Goal: Find specific page/section: Find specific page/section

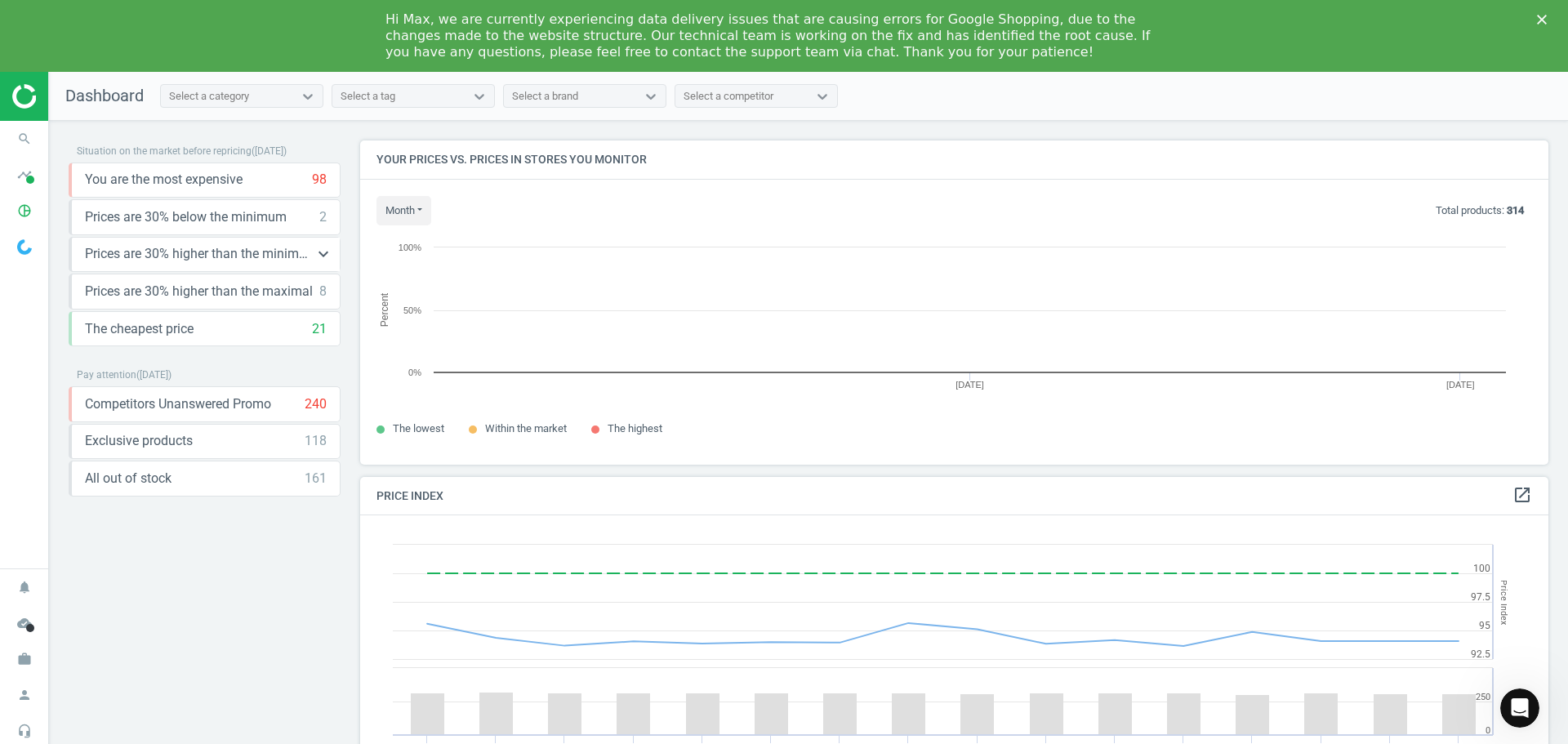
scroll to position [401, 1201]
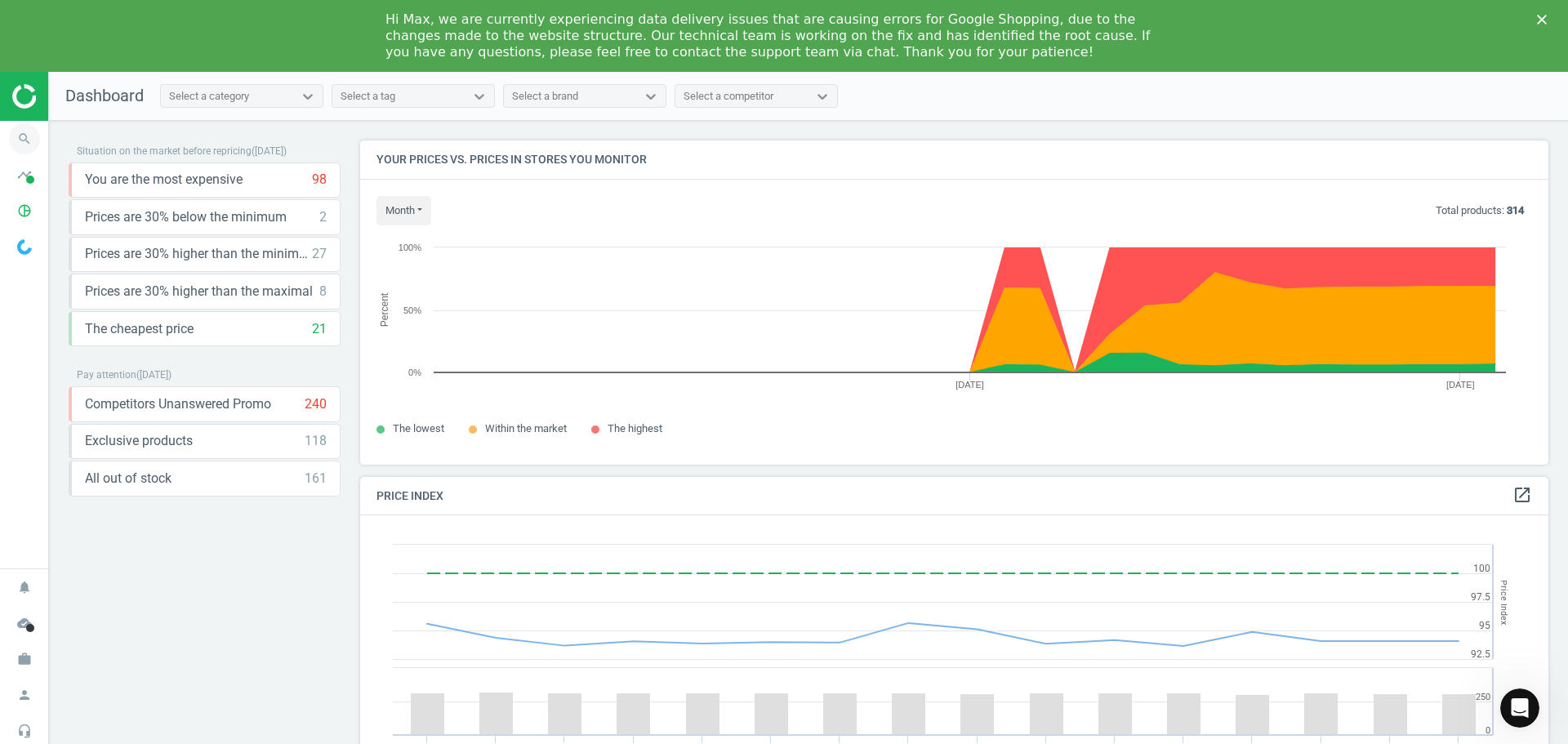
click at [23, 140] on icon "search" at bounding box center [25, 139] width 31 height 31
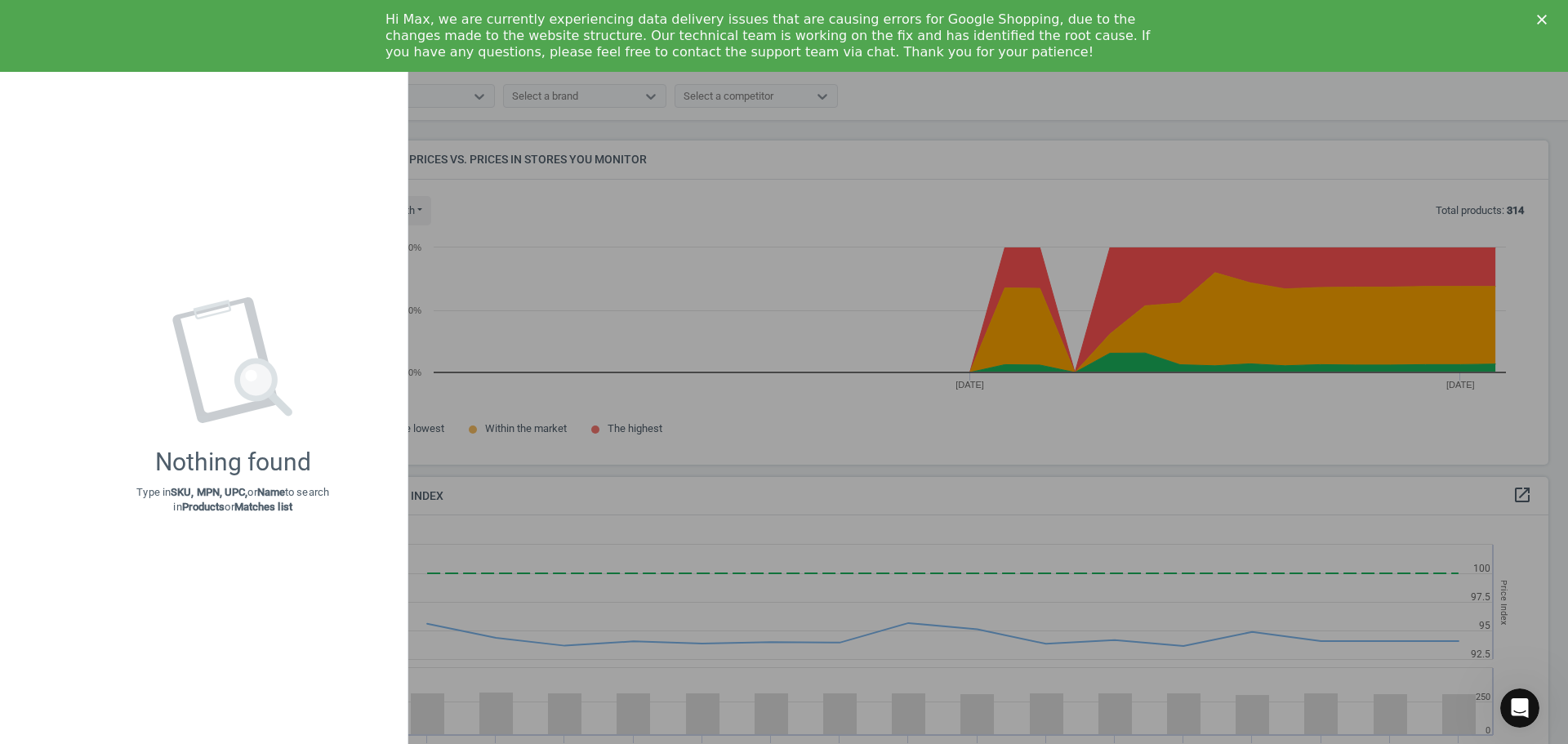
drag, startPoint x: 261, startPoint y: 10, endPoint x: 261, endPoint y: 22, distance: 12.0
click at [261, 12] on div "Hi Max, we are currently experiencing data delivery issues that are causing err…" at bounding box center [784, 36] width 1568 height 59
click at [761, 356] on div at bounding box center [784, 372] width 1568 height 744
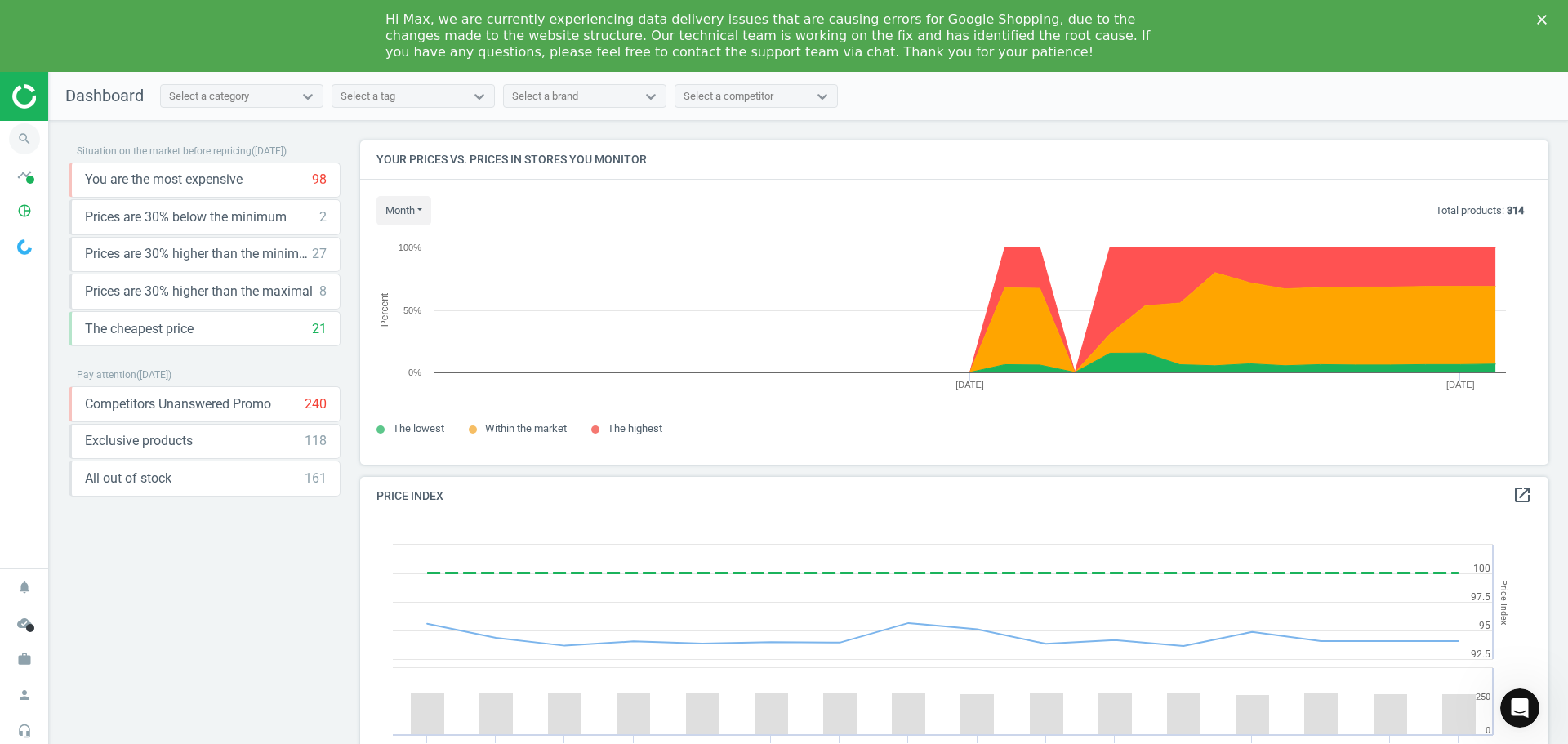
click at [21, 134] on icon "search" at bounding box center [25, 139] width 31 height 31
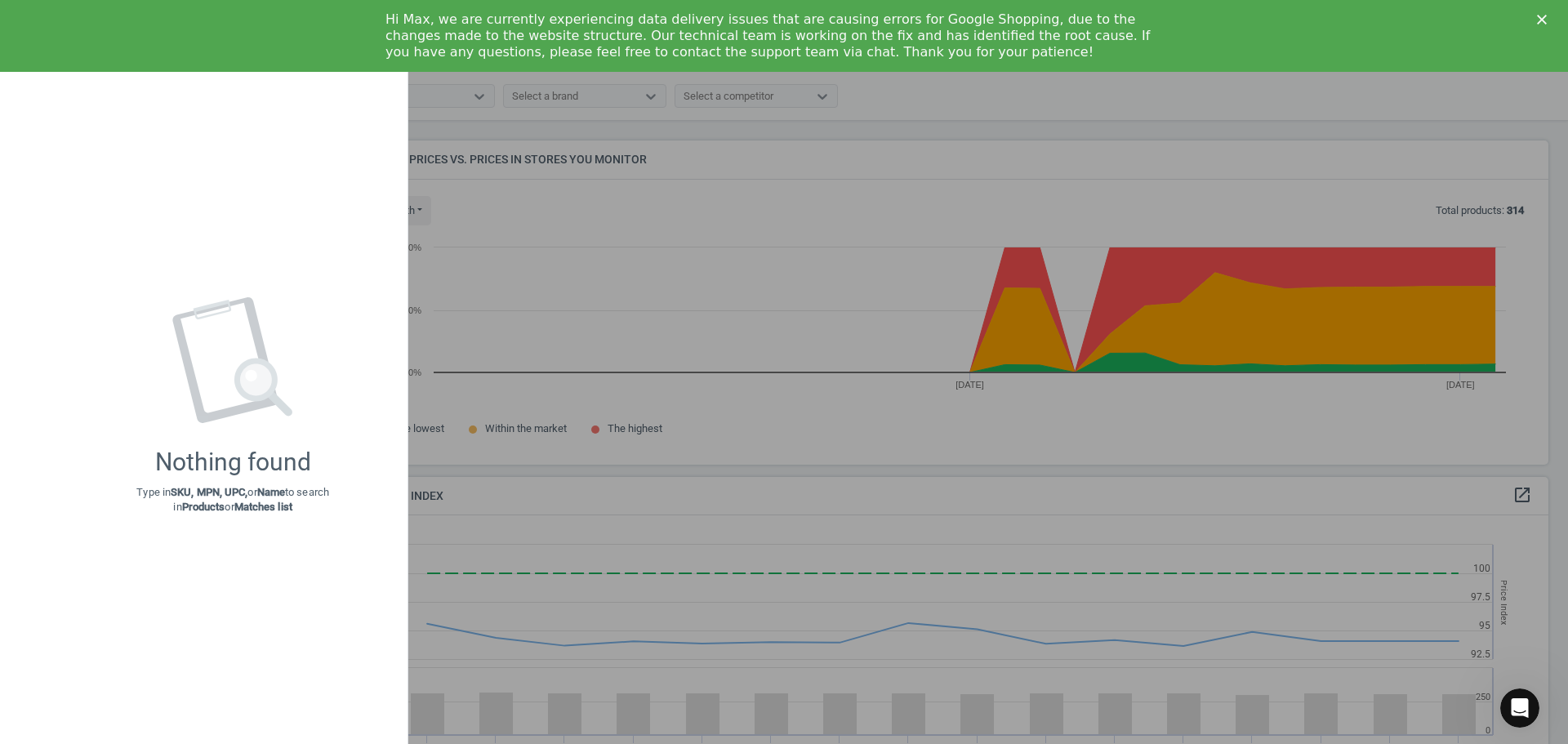
drag, startPoint x: 69, startPoint y: 106, endPoint x: 82, endPoint y: 110, distance: 13.6
click at [71, 113] on div "Nothing found Type in SKU, MPN, UPC, or Name to search in Products or Matches l…" at bounding box center [233, 405] width 349 height 644
click at [613, 227] on div at bounding box center [784, 372] width 1568 height 744
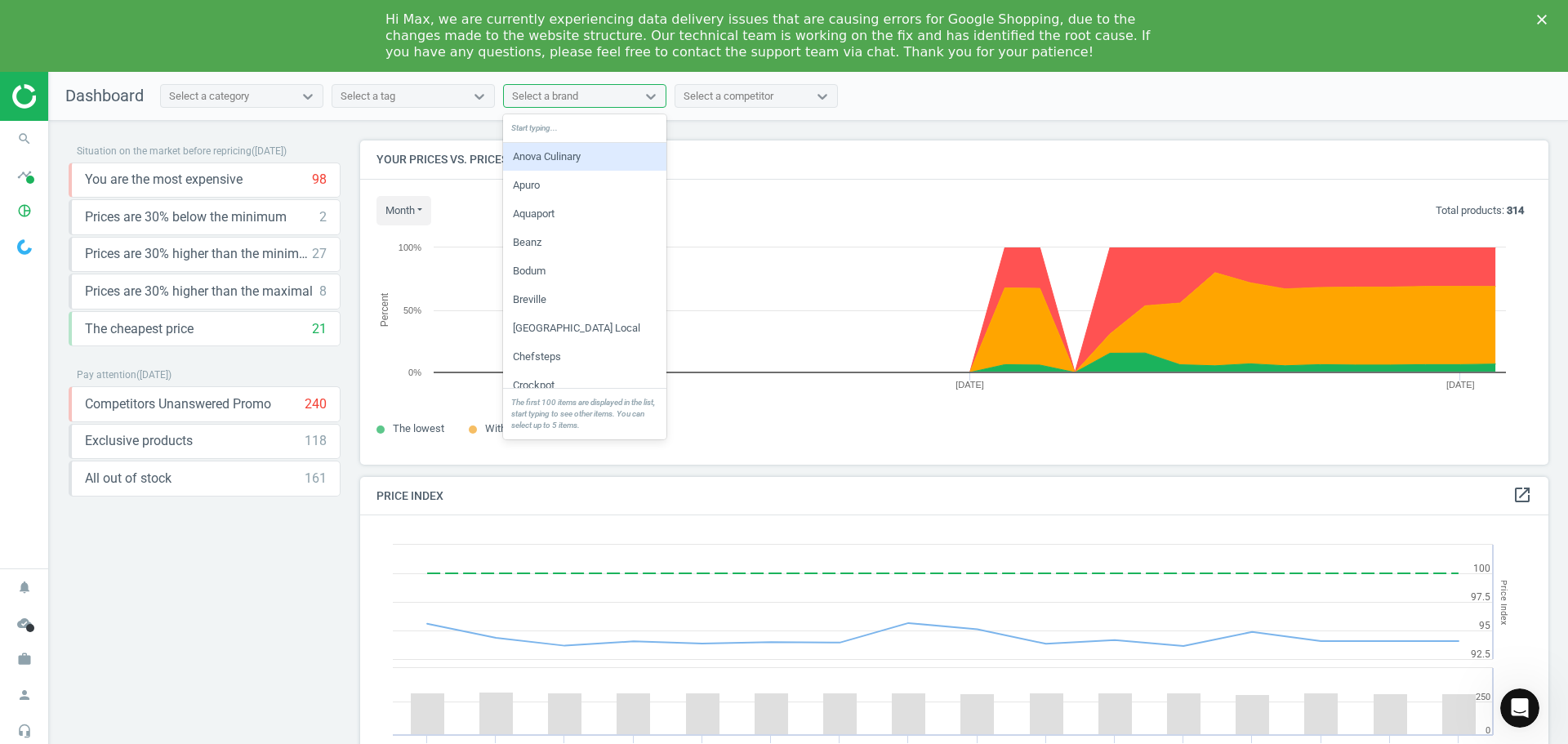
click at [558, 97] on div "Select a brand" at bounding box center [545, 96] width 67 height 15
click at [558, 299] on div "Breville" at bounding box center [584, 299] width 164 height 28
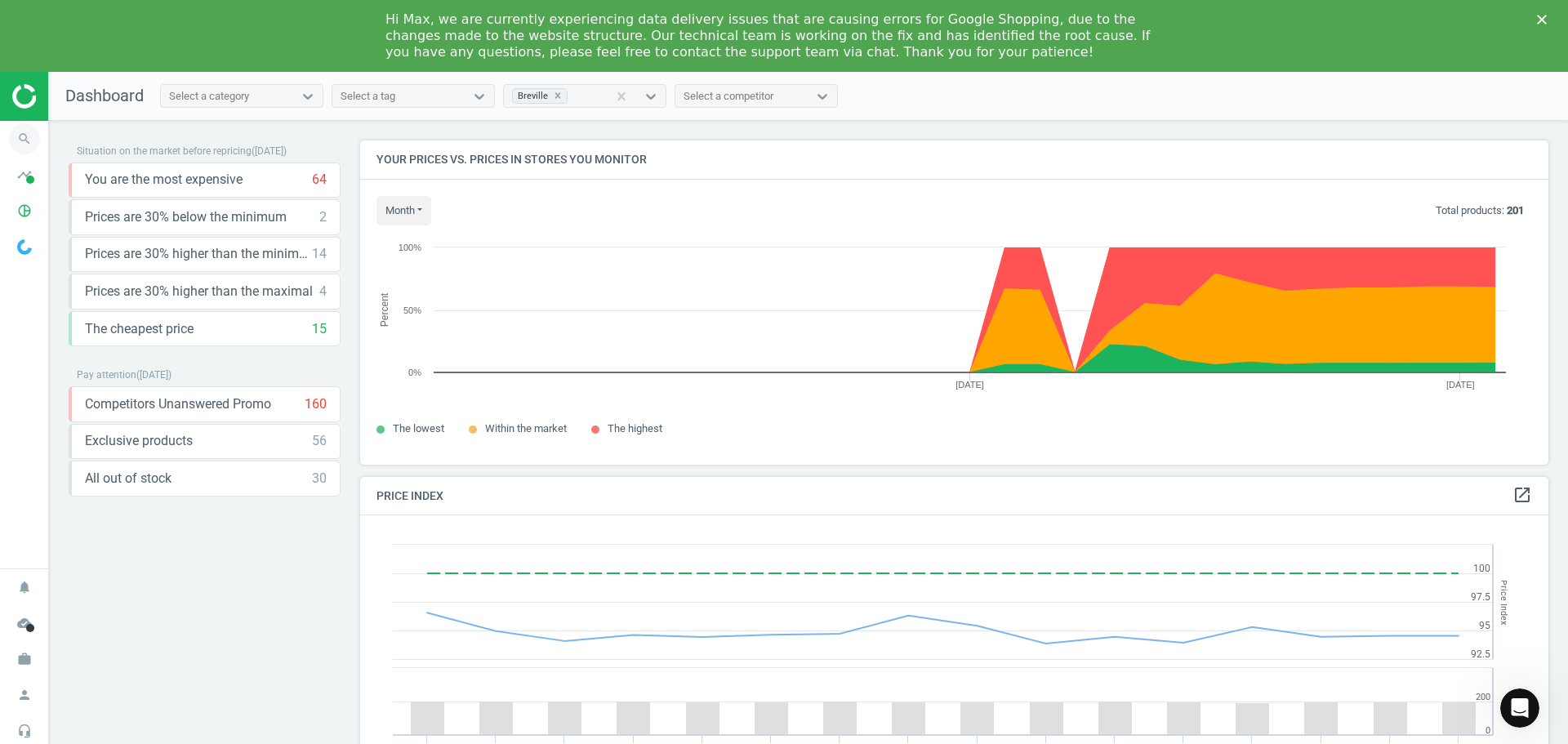
click at [23, 133] on icon "search" at bounding box center [25, 139] width 31 height 31
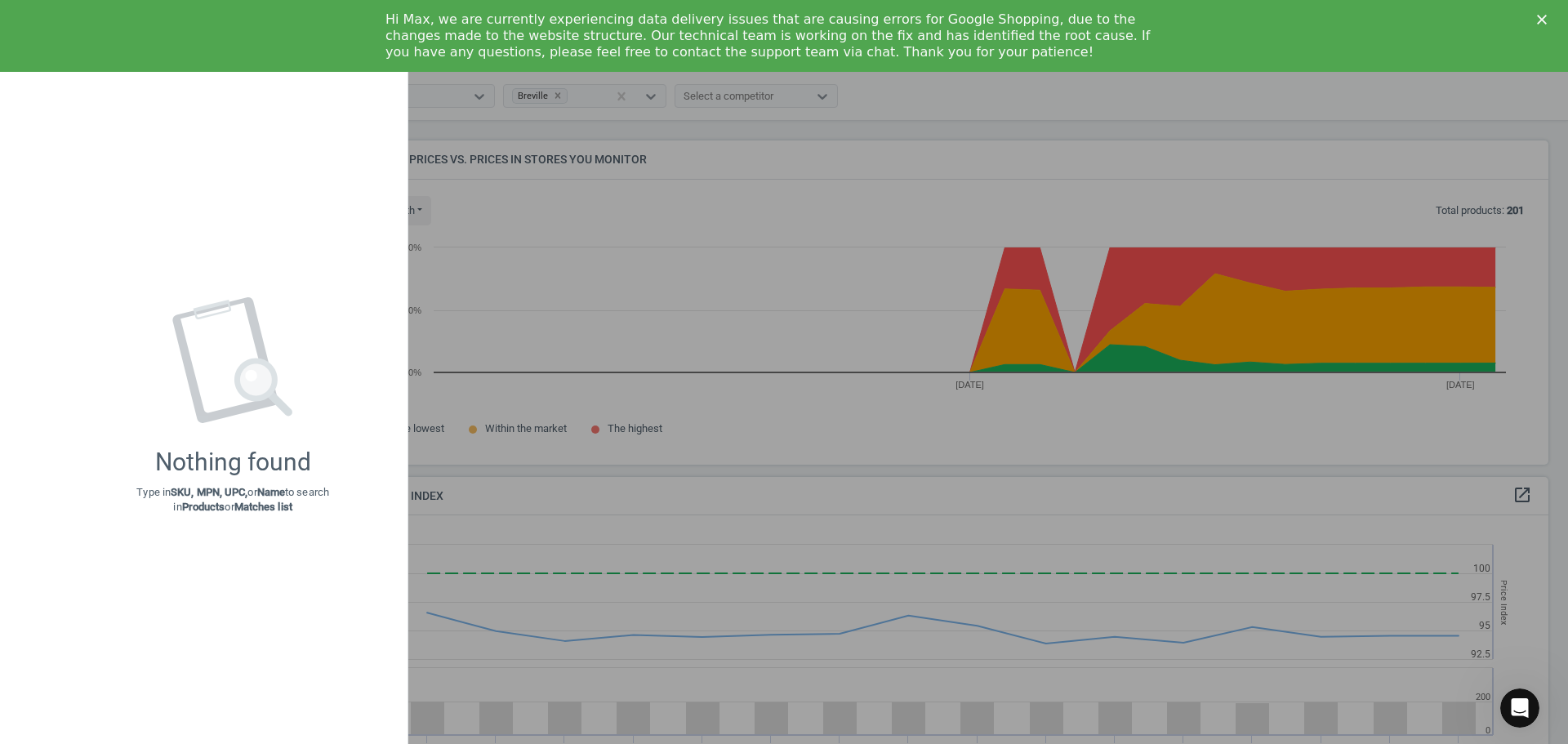
click at [611, 256] on div at bounding box center [784, 372] width 1568 height 744
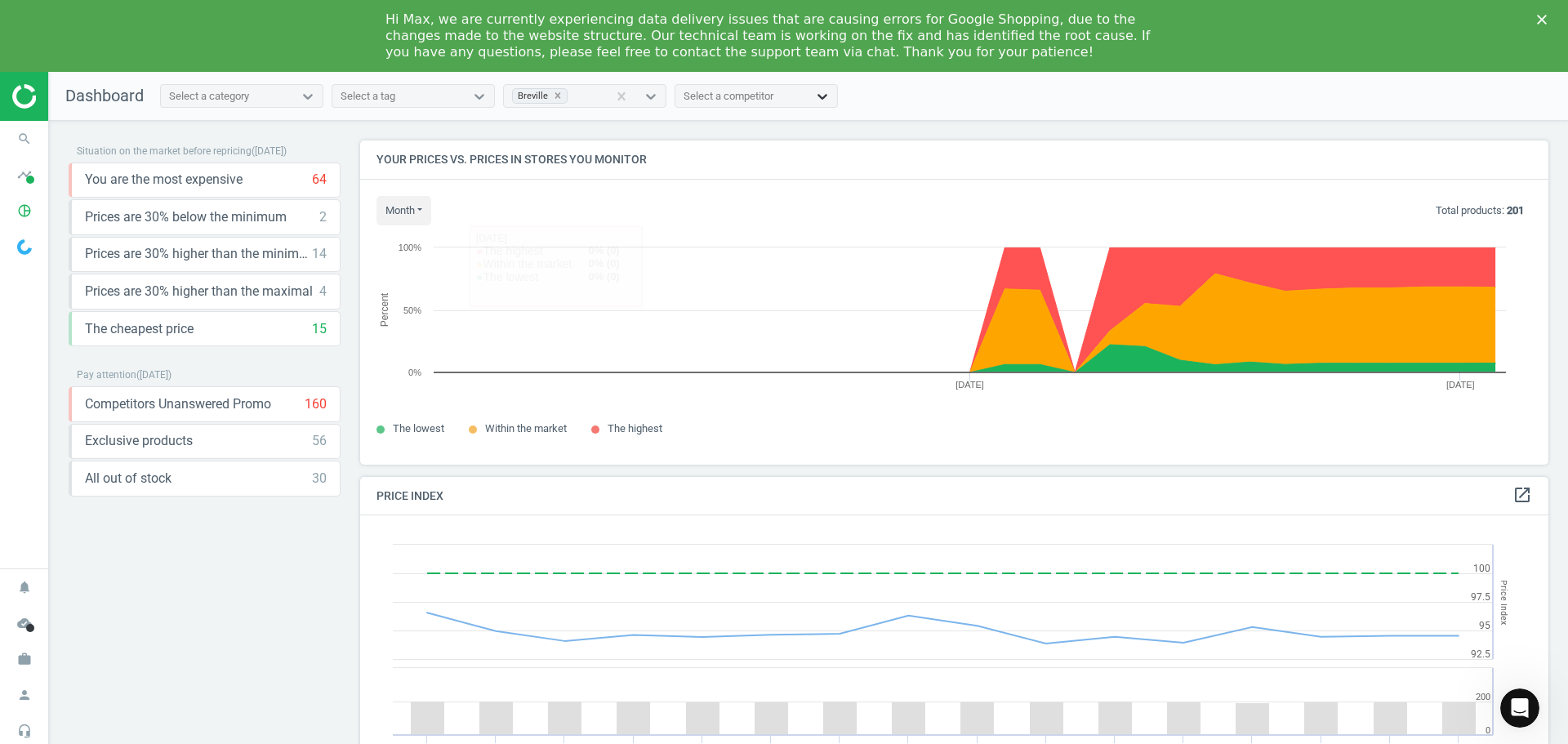
click at [820, 94] on icon at bounding box center [822, 96] width 17 height 17
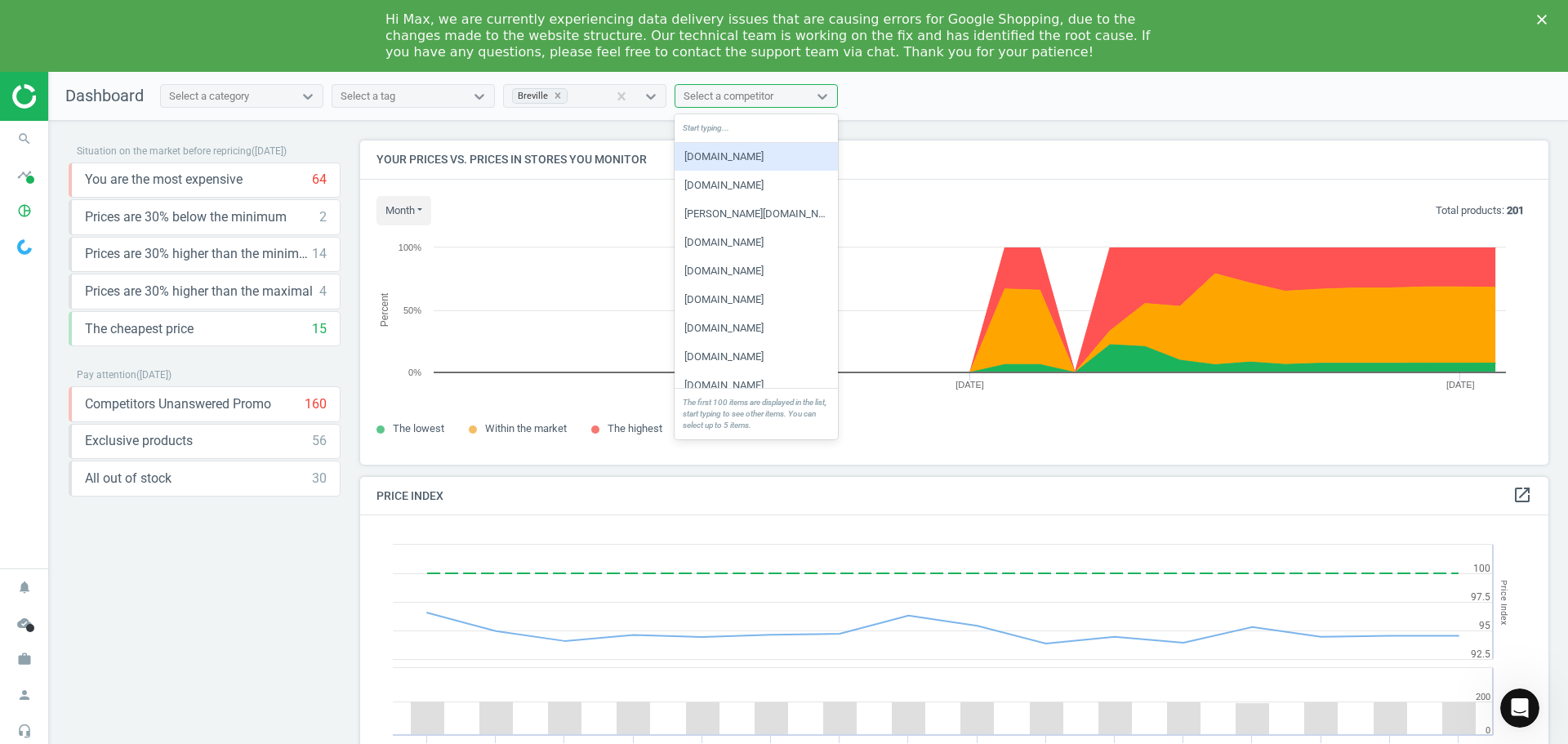
click at [760, 159] on div "harveynorman.com.au" at bounding box center [756, 157] width 164 height 28
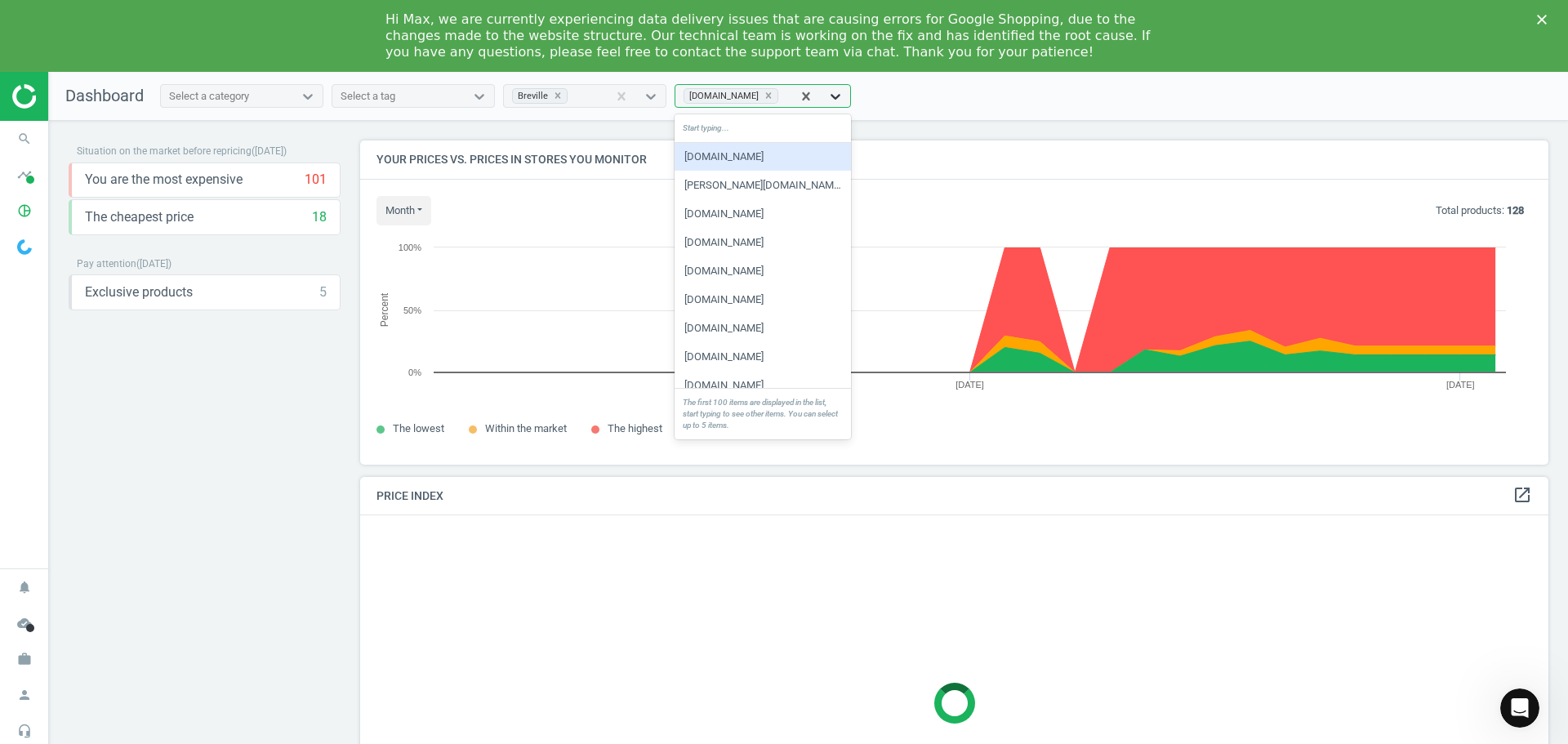
click at [844, 100] on icon at bounding box center [835, 96] width 17 height 17
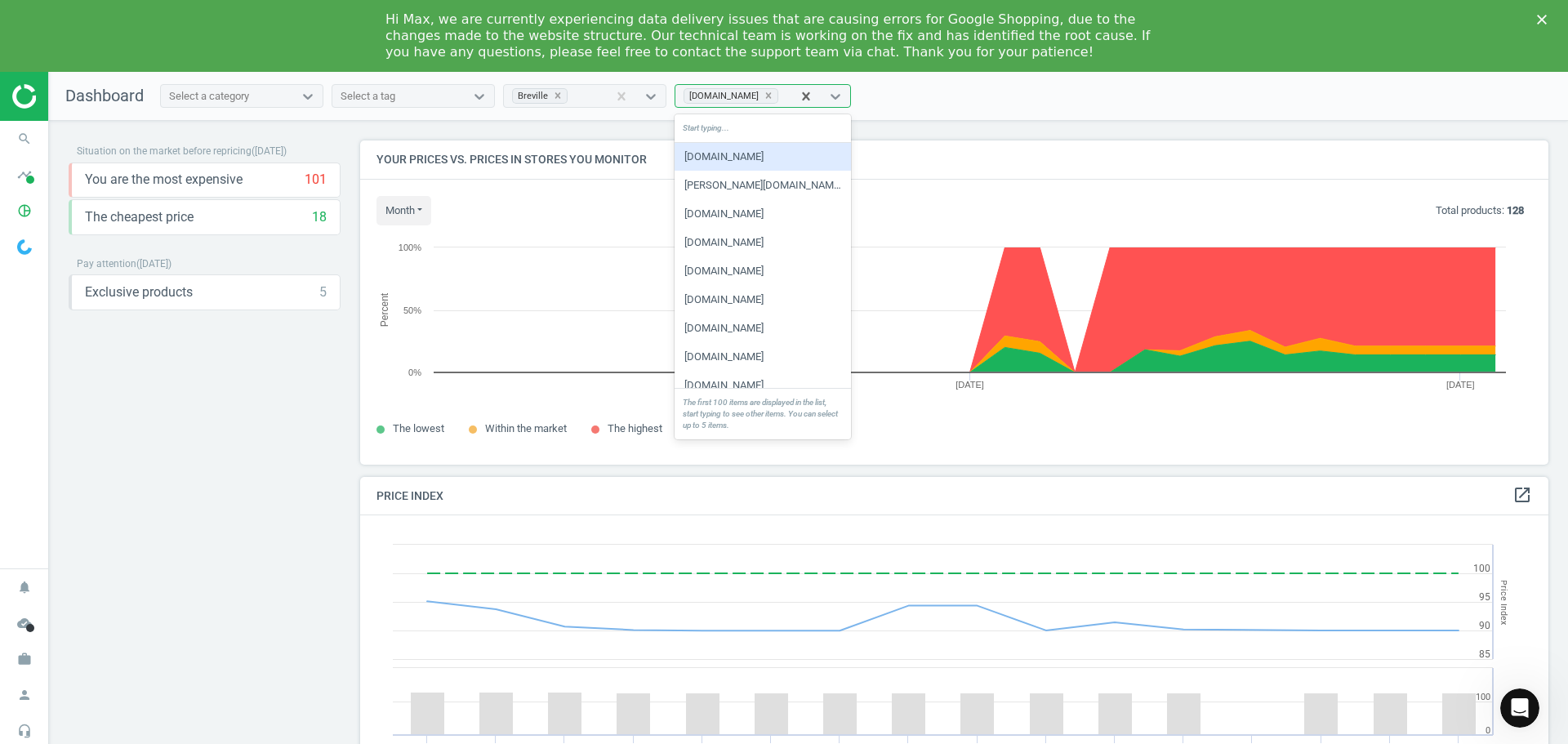
click at [746, 159] on div "thegoodguys.com.au" at bounding box center [762, 157] width 176 height 28
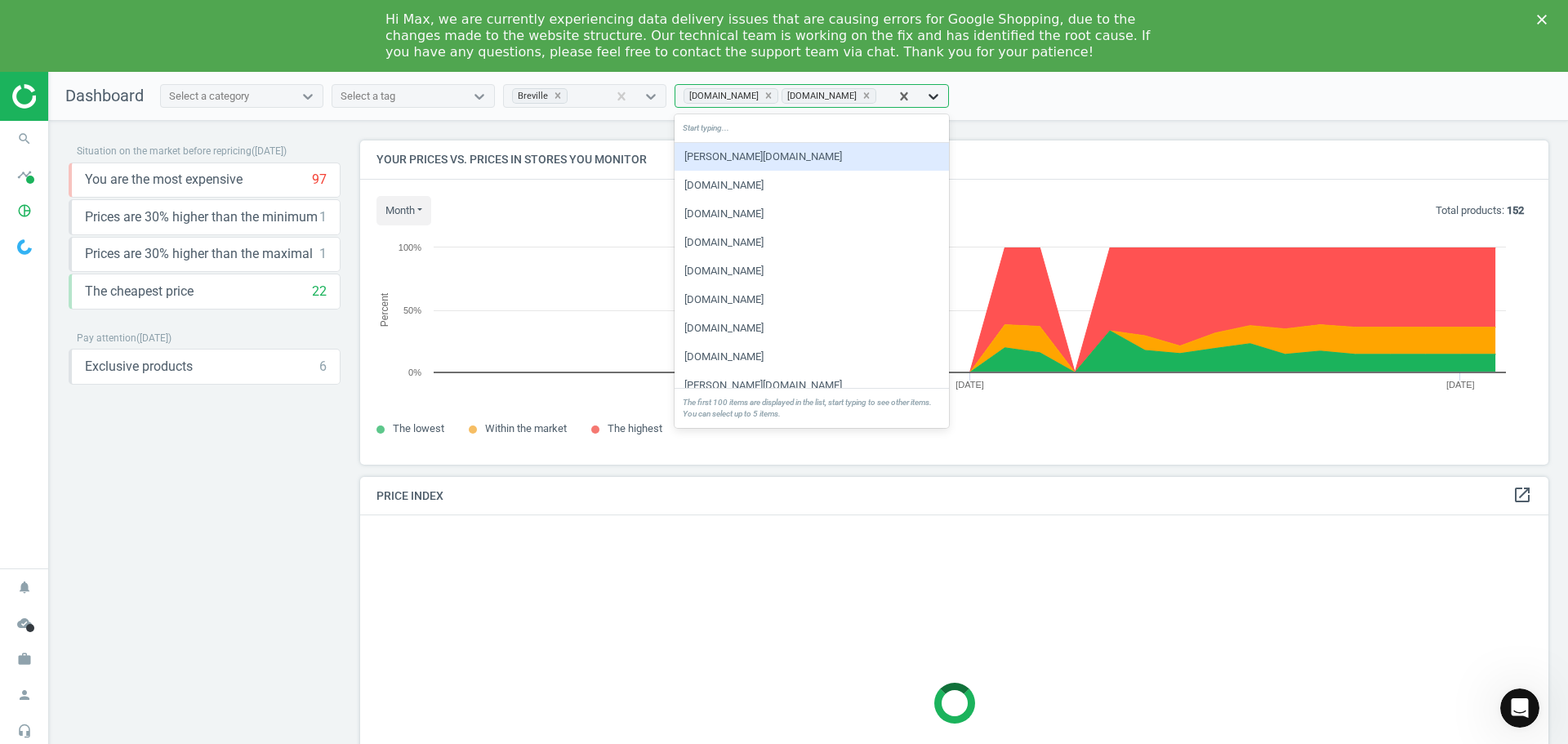
click at [948, 91] on div at bounding box center [933, 96] width 30 height 17
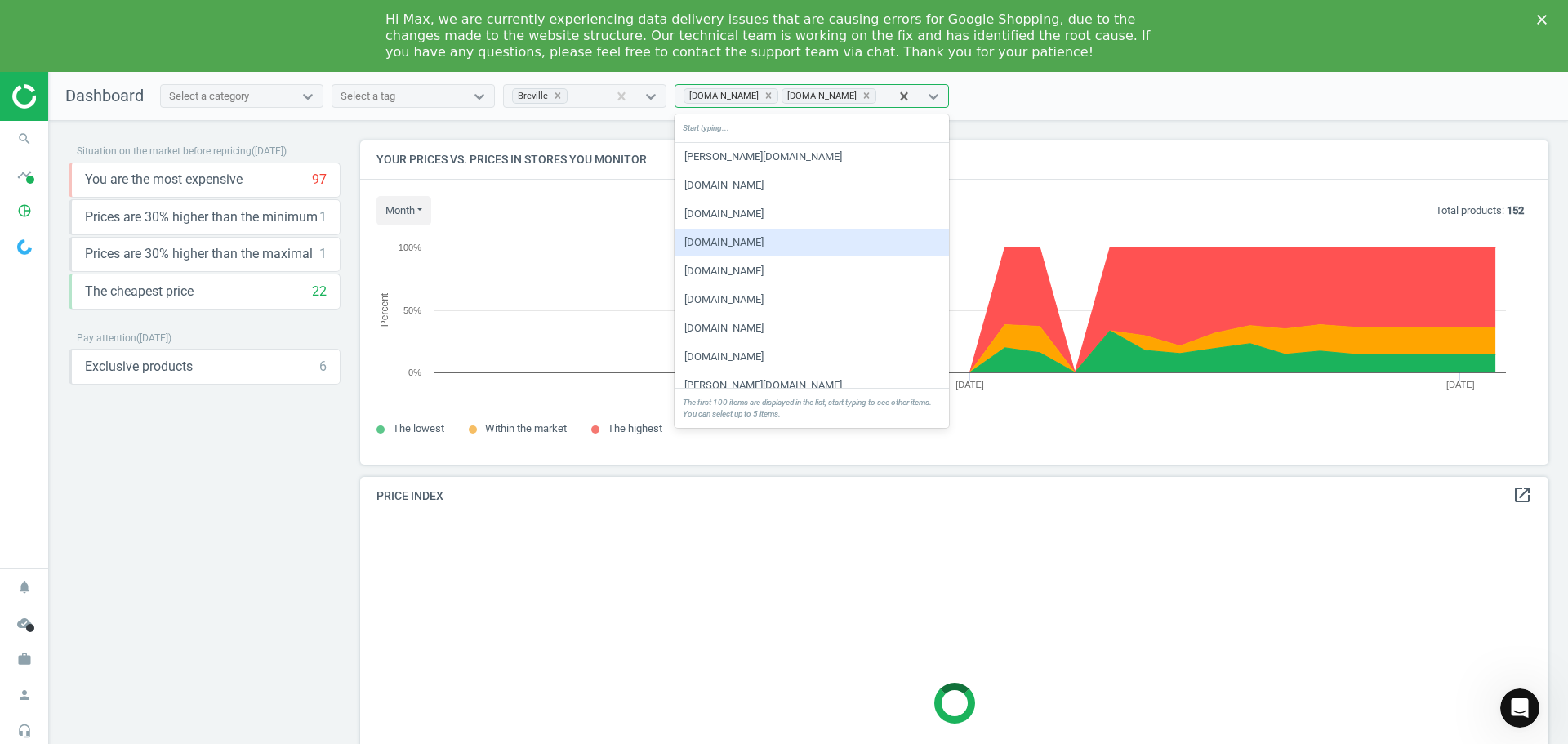
click at [773, 235] on div "amazon.com.au" at bounding box center [811, 242] width 274 height 28
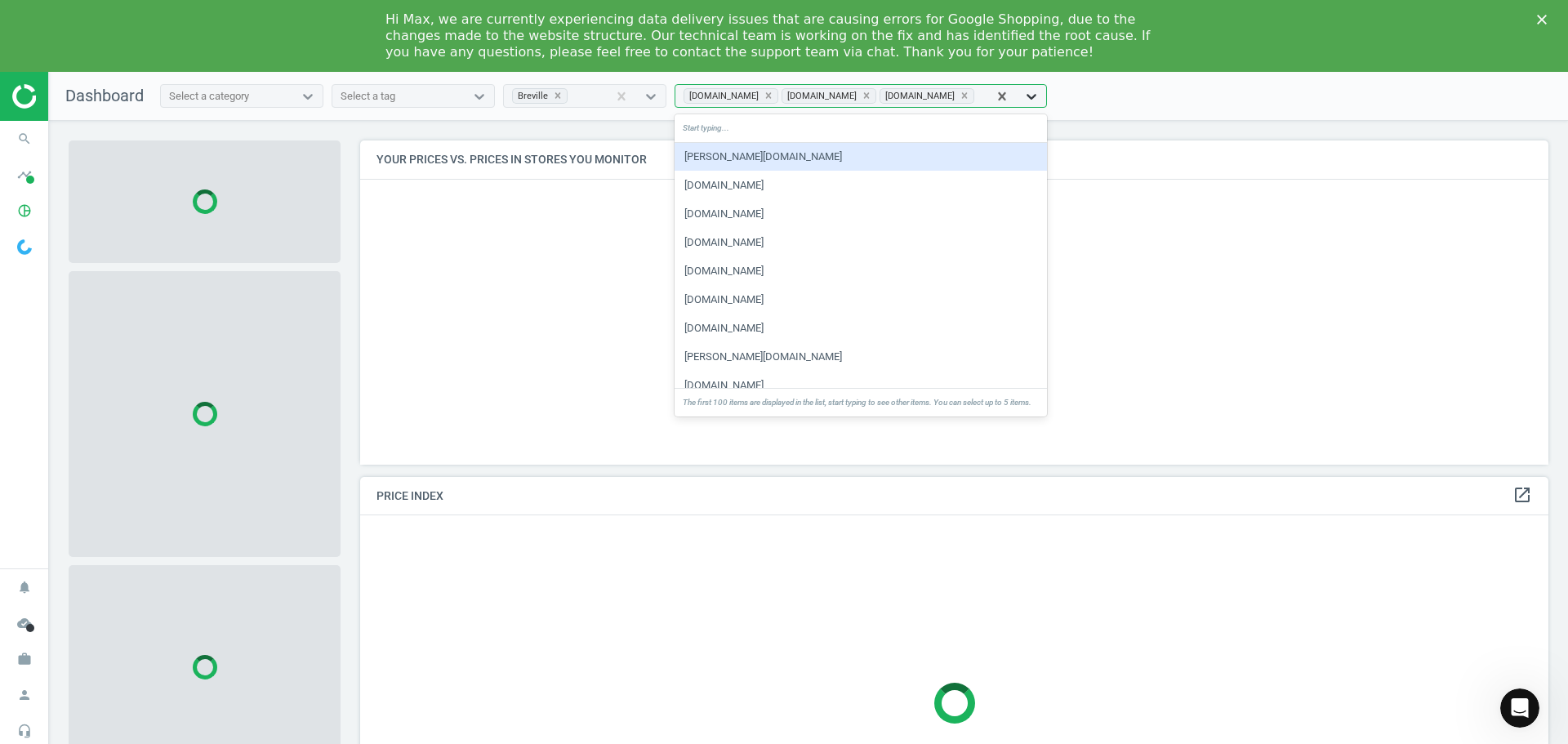
click at [1039, 90] on icon at bounding box center [1031, 96] width 17 height 17
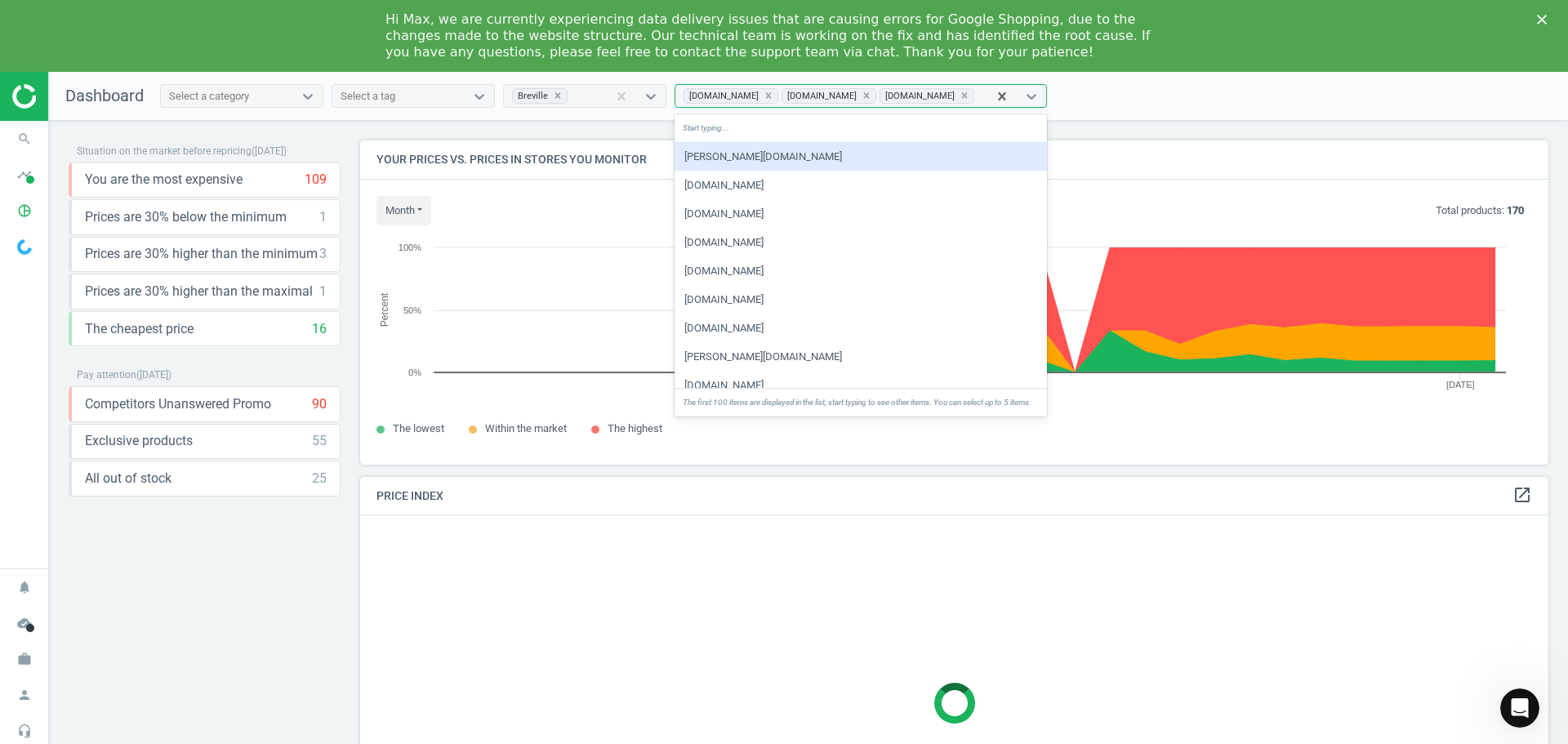
click at [721, 188] on div "jbhifi.com.au" at bounding box center [860, 186] width 372 height 28
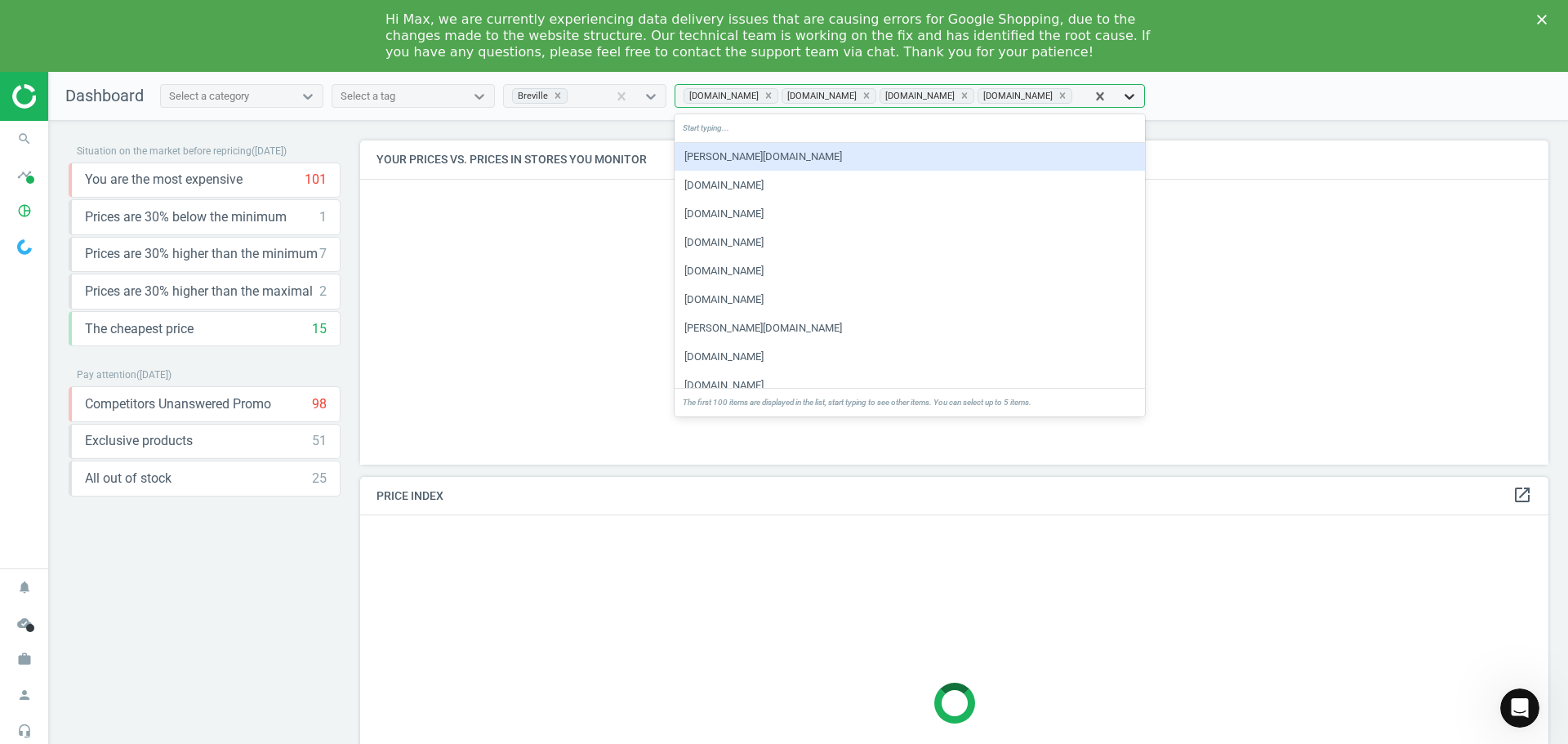
click at [1137, 99] on icon at bounding box center [1129, 96] width 17 height 17
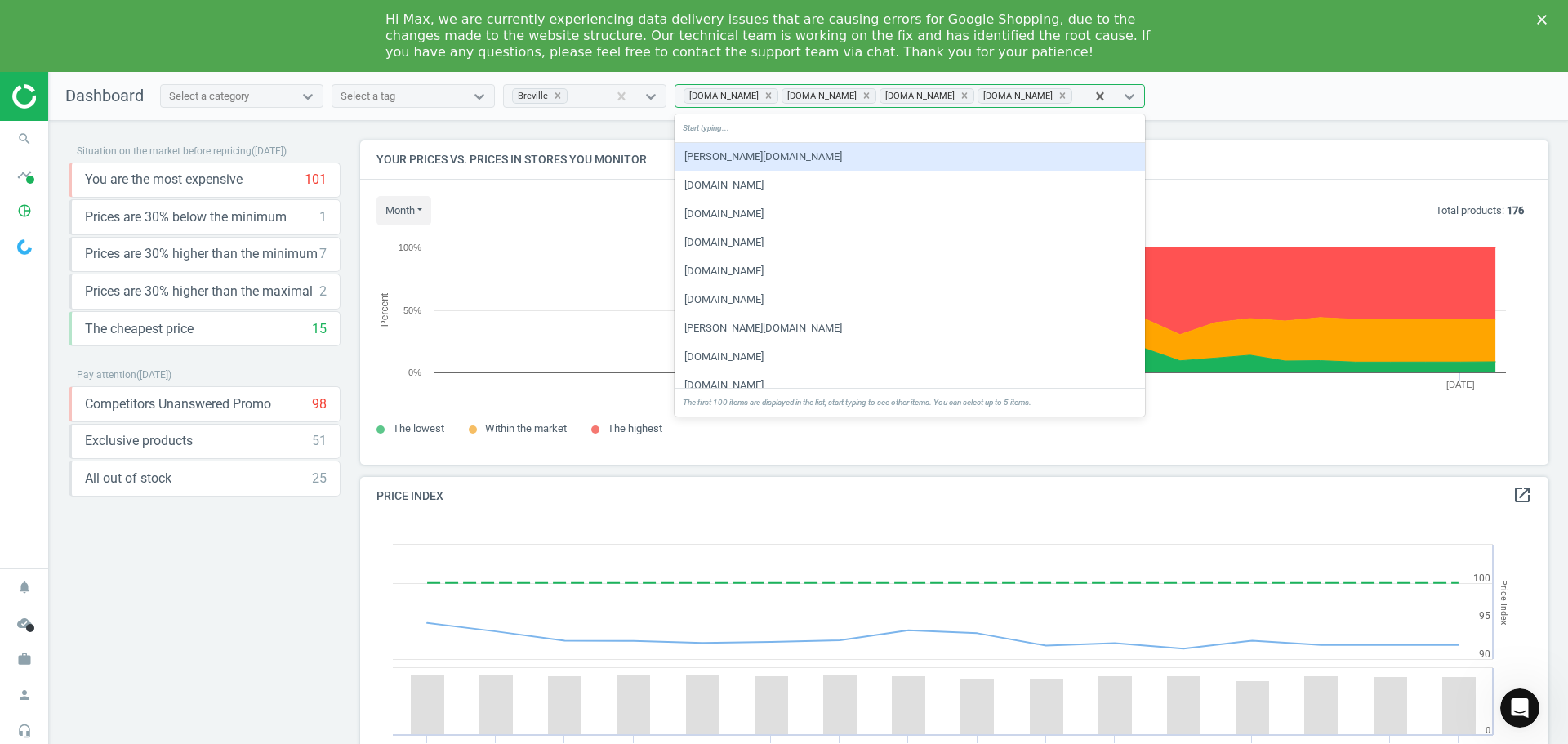
click at [772, 151] on div "myer.com.au" at bounding box center [909, 157] width 470 height 28
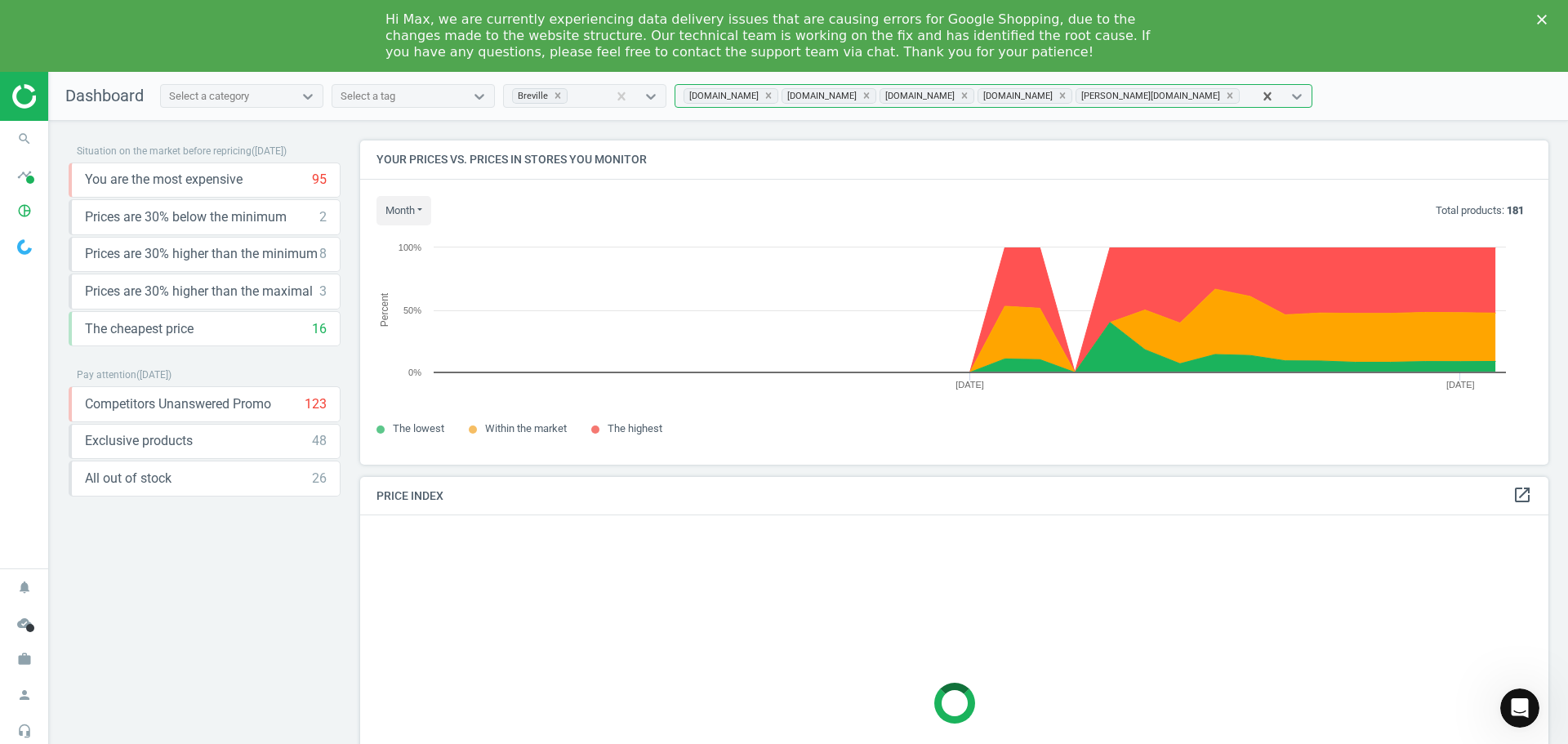
click at [268, 99] on div "Select a category" at bounding box center [226, 96] width 132 height 21
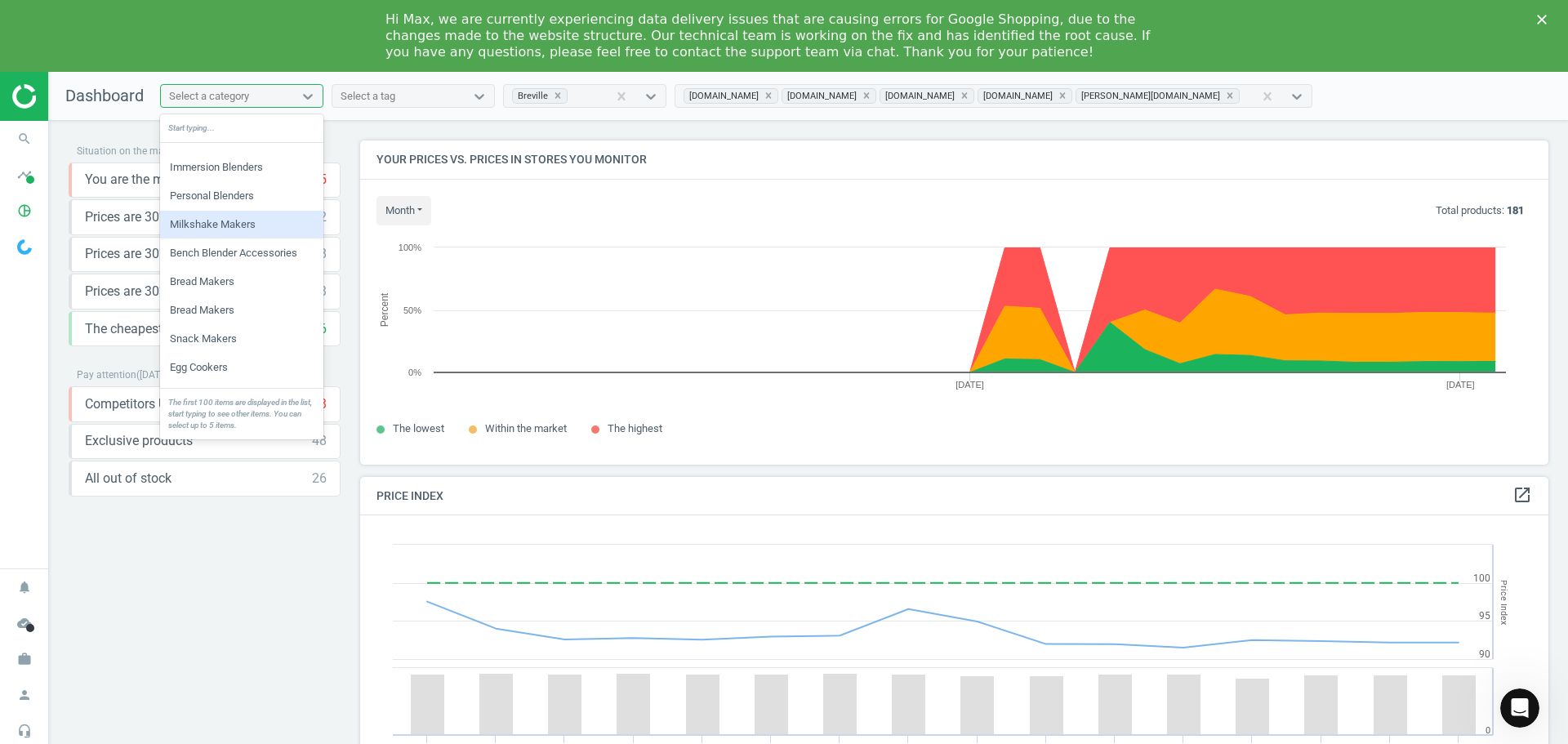
scroll to position [653, 0]
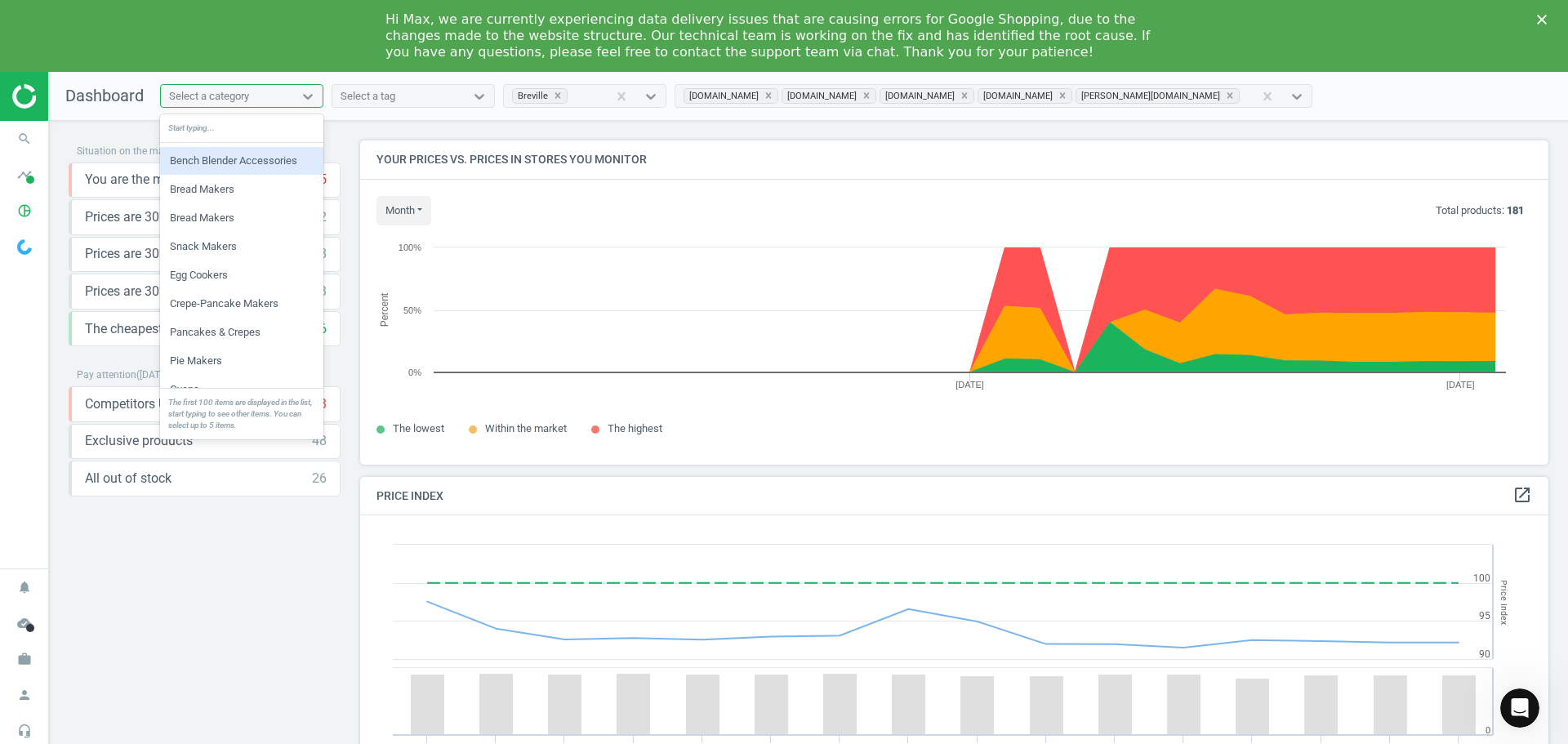
click at [214, 128] on div "Start typing..." at bounding box center [241, 128] width 164 height 29
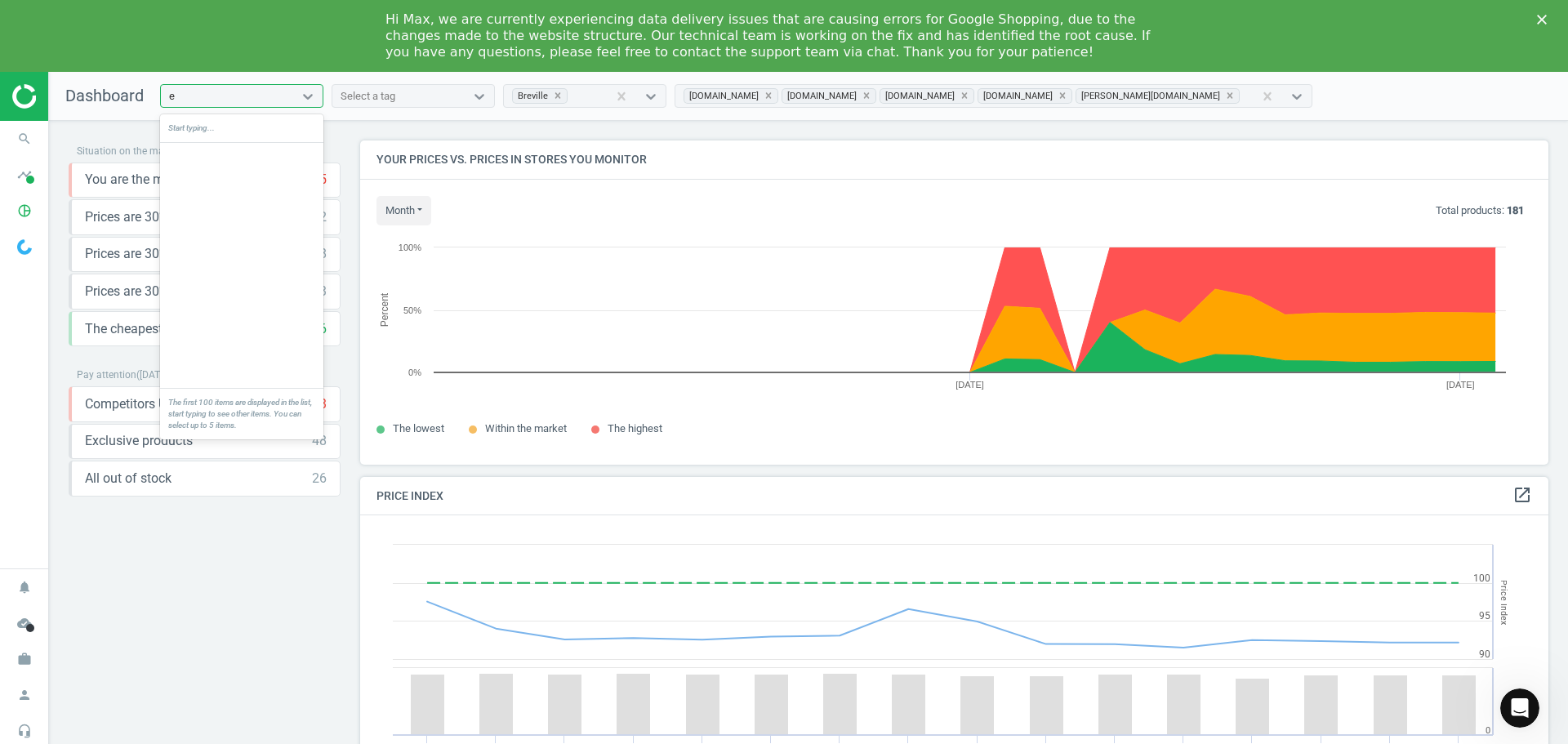
scroll to position [0, 0]
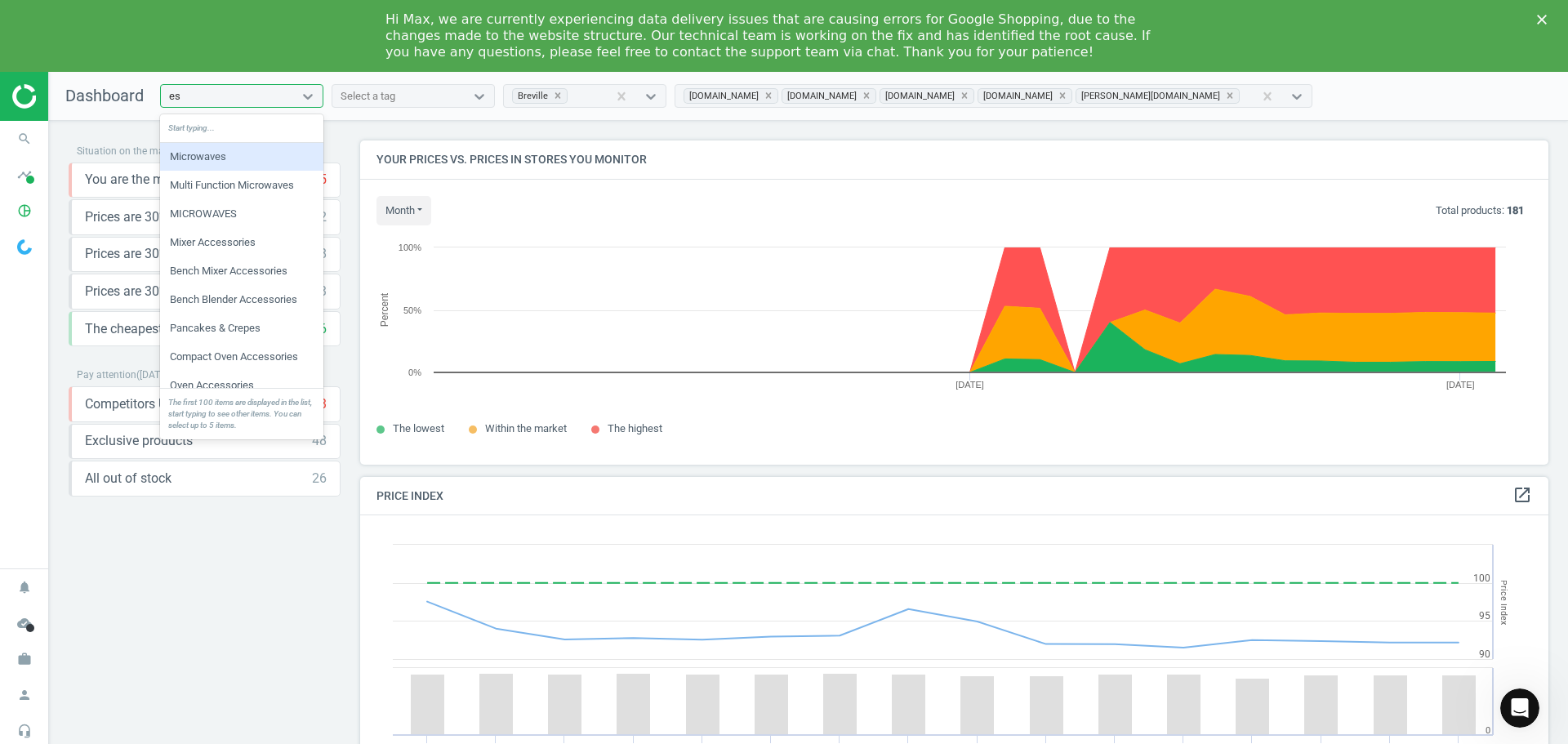
type input "esp"
click at [247, 161] on div "Manual Espresso Machines" at bounding box center [241, 157] width 164 height 28
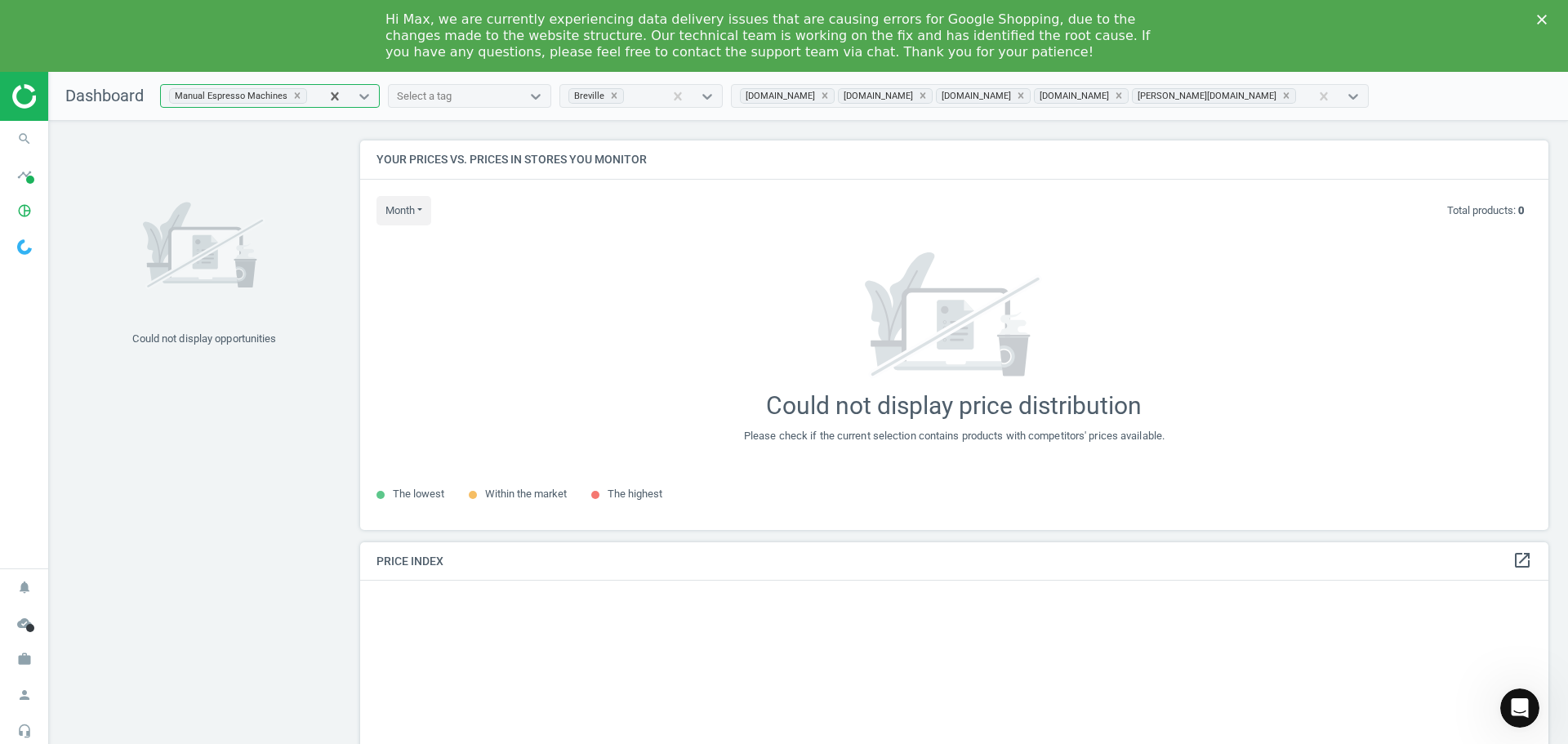
scroll to position [414, 1201]
click at [18, 142] on icon "search" at bounding box center [25, 139] width 31 height 31
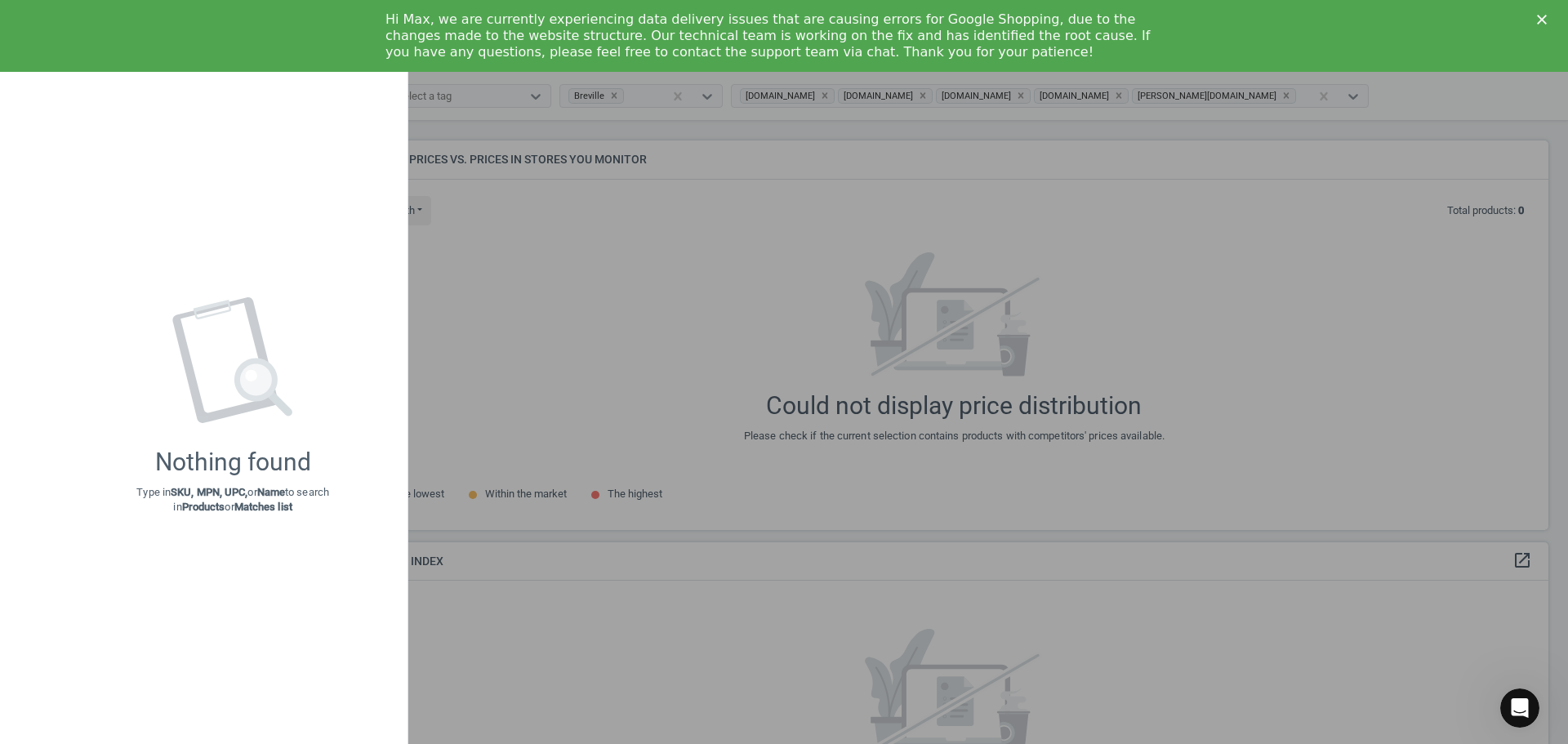
click at [711, 214] on div at bounding box center [784, 372] width 1568 height 744
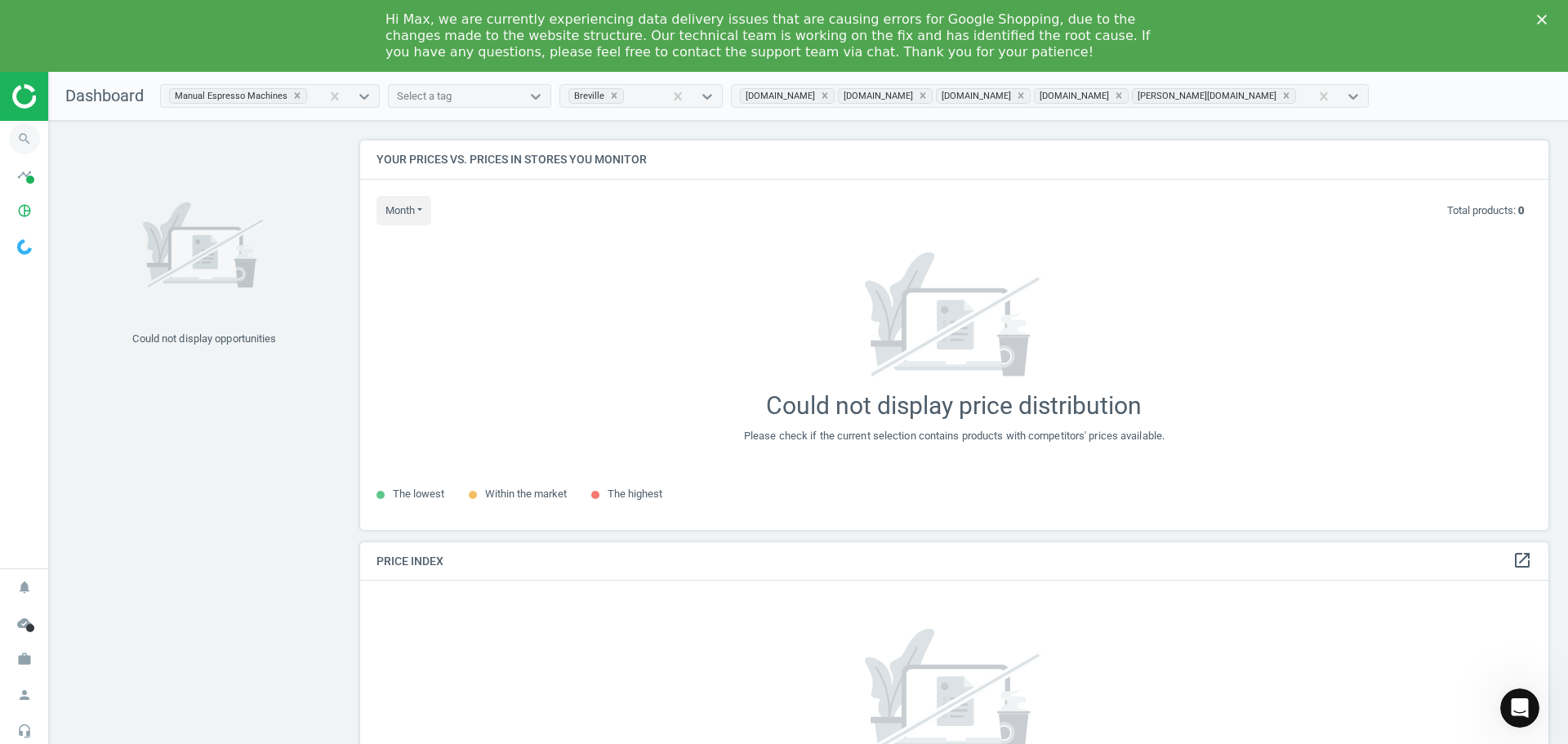
click at [22, 143] on icon "search" at bounding box center [25, 139] width 31 height 31
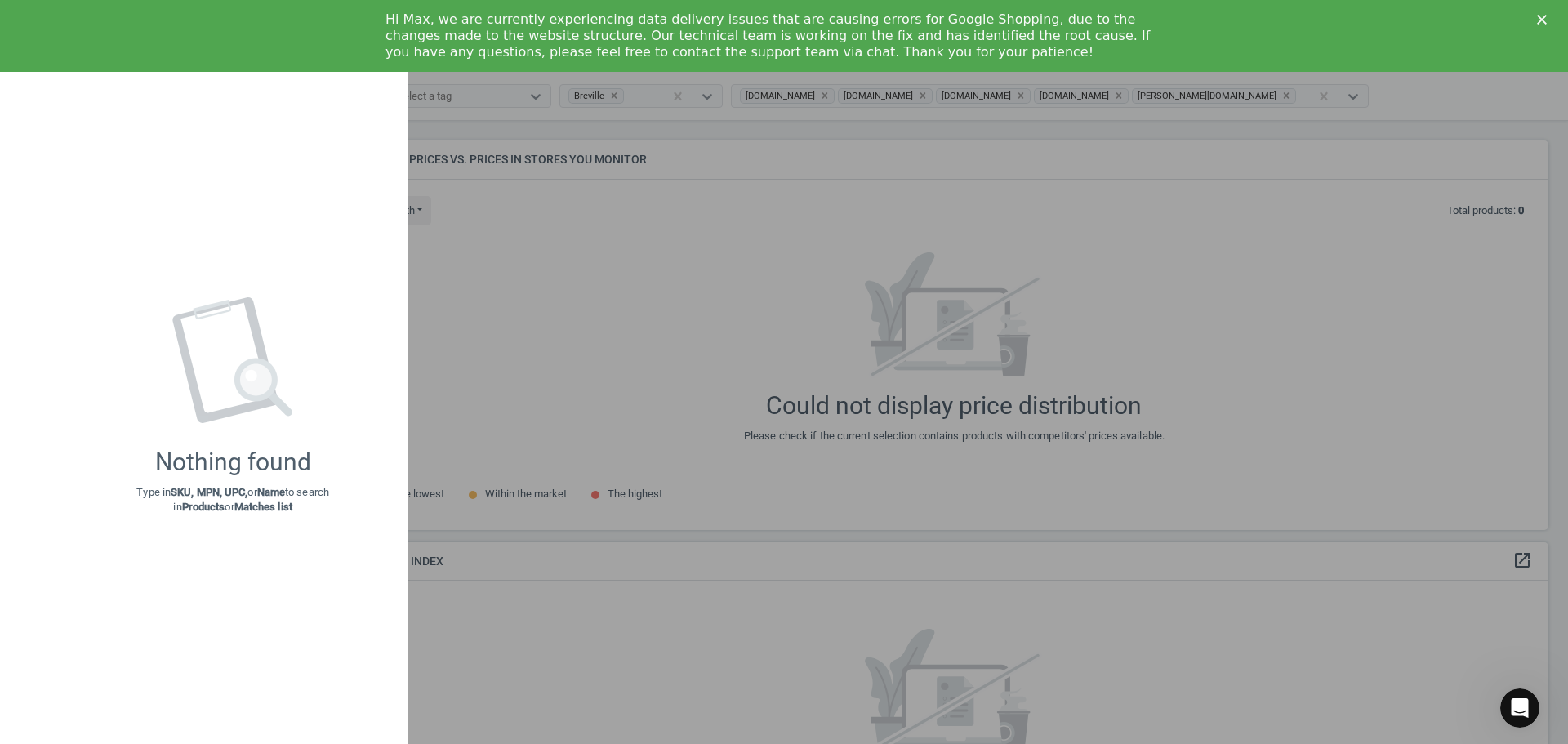
click at [609, 263] on div at bounding box center [784, 372] width 1568 height 744
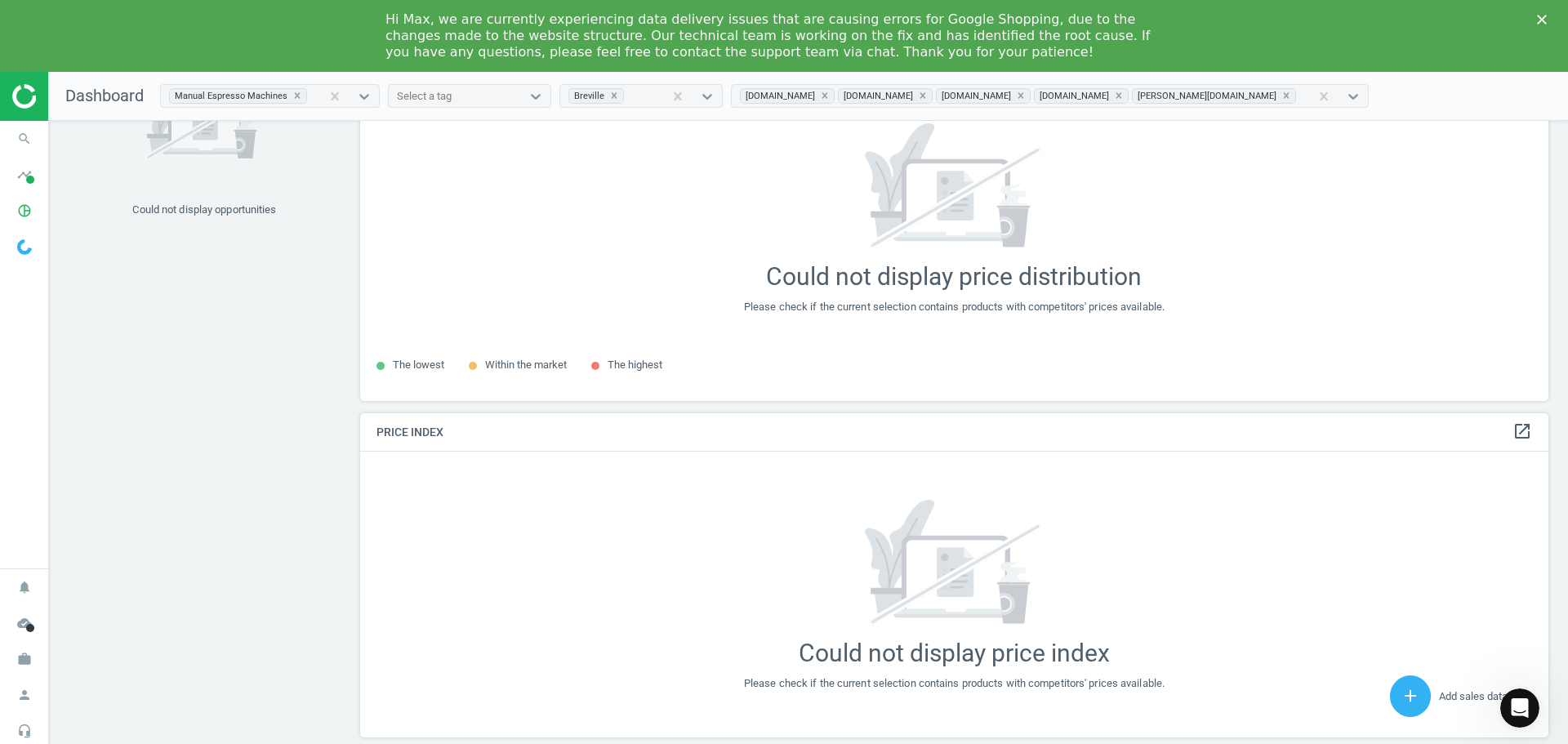
scroll to position [174, 0]
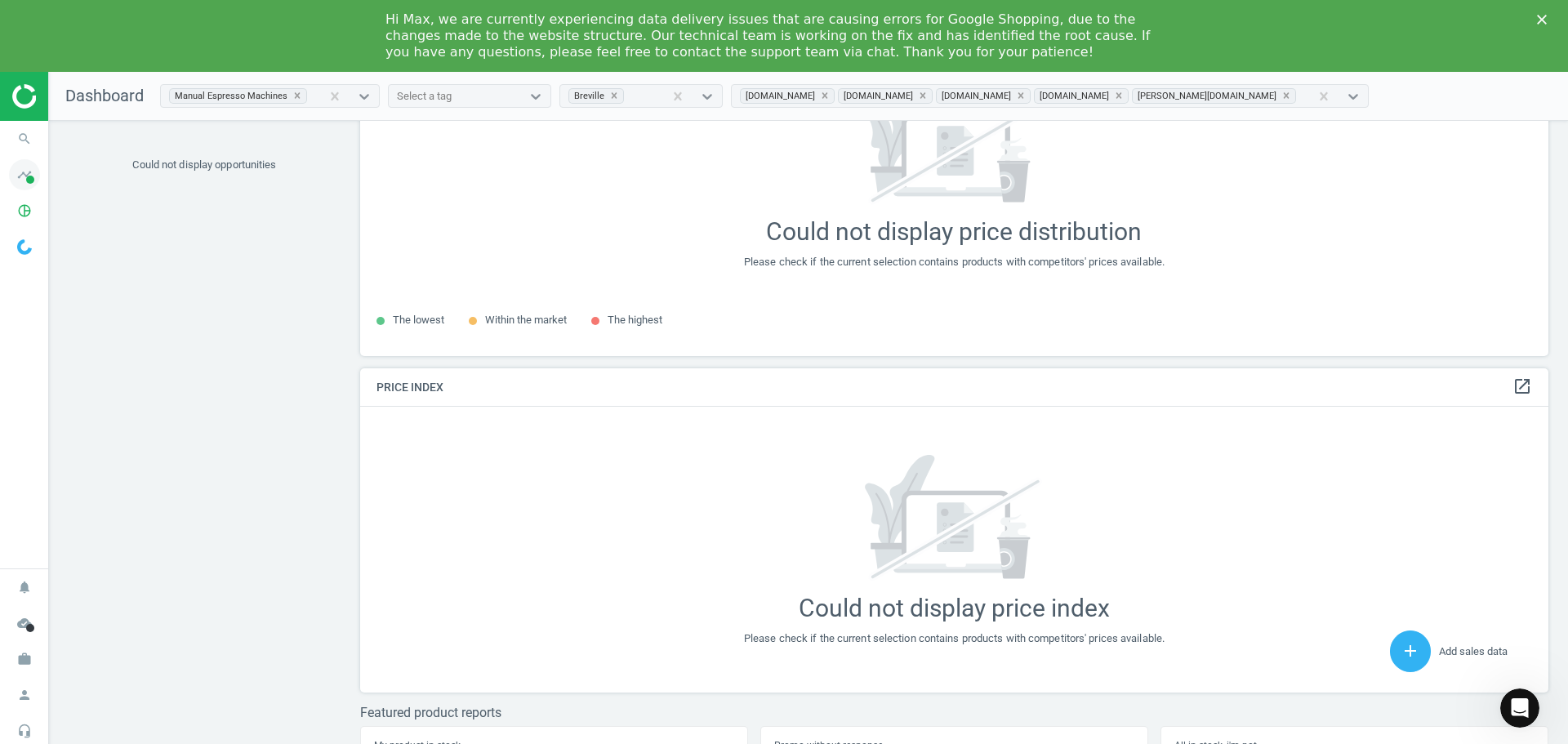
click at [21, 177] on icon "timeline" at bounding box center [25, 175] width 31 height 31
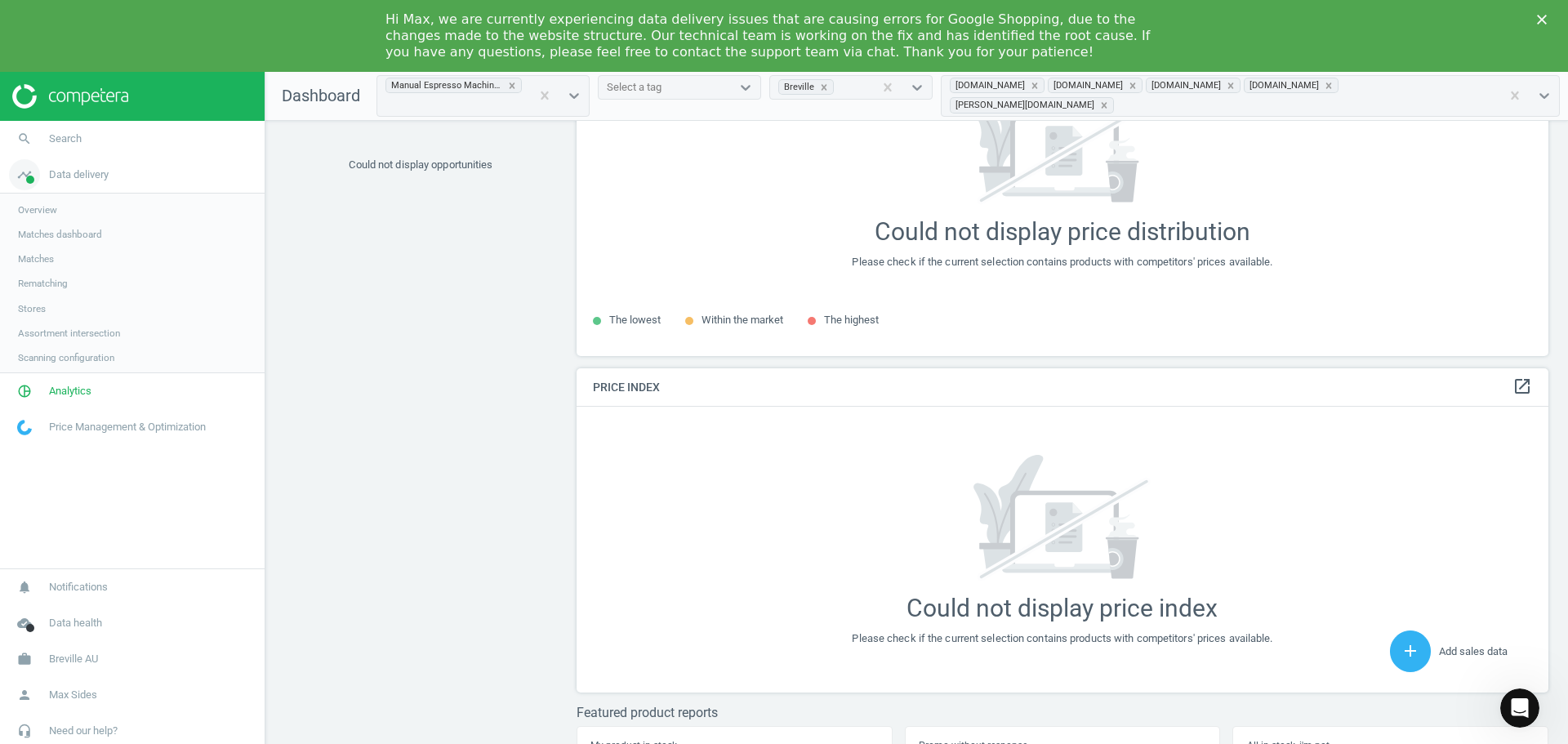
scroll to position [414, 985]
click at [66, 398] on span "Analytics" at bounding box center [70, 393] width 43 height 15
click at [69, 282] on link "Products" at bounding box center [132, 270] width 264 height 25
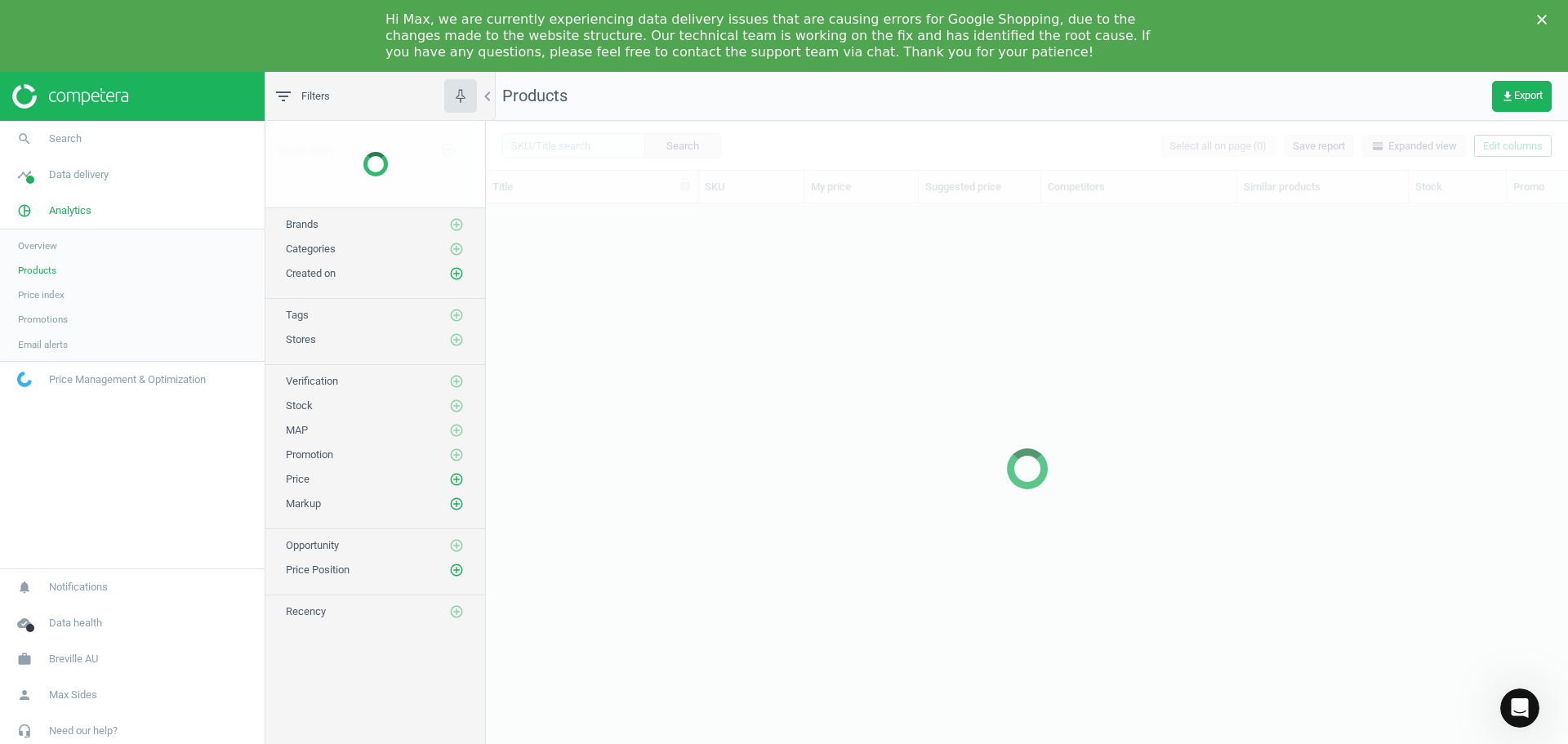
scroll to position [557, 1070]
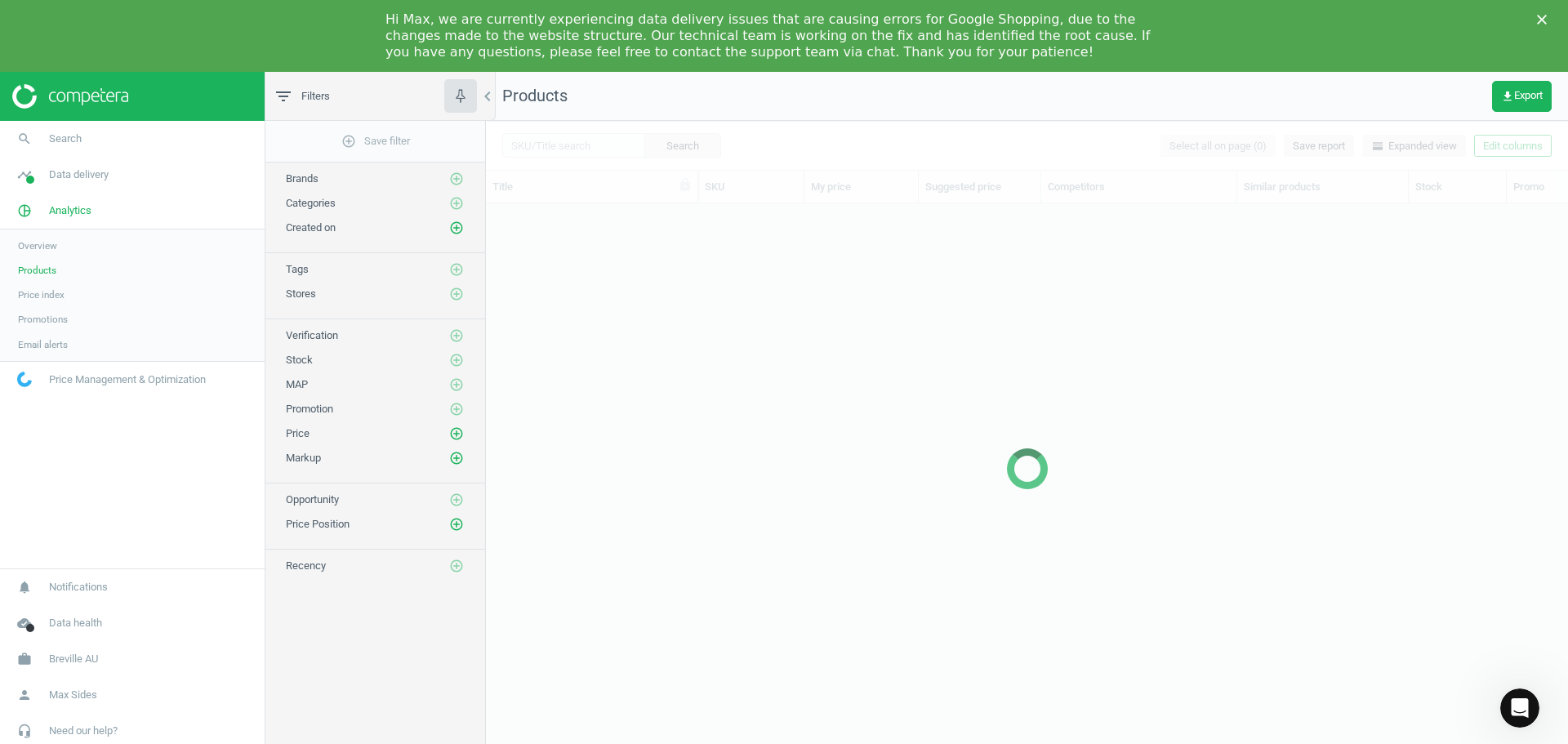
click at [51, 274] on span "Products" at bounding box center [37, 270] width 39 height 13
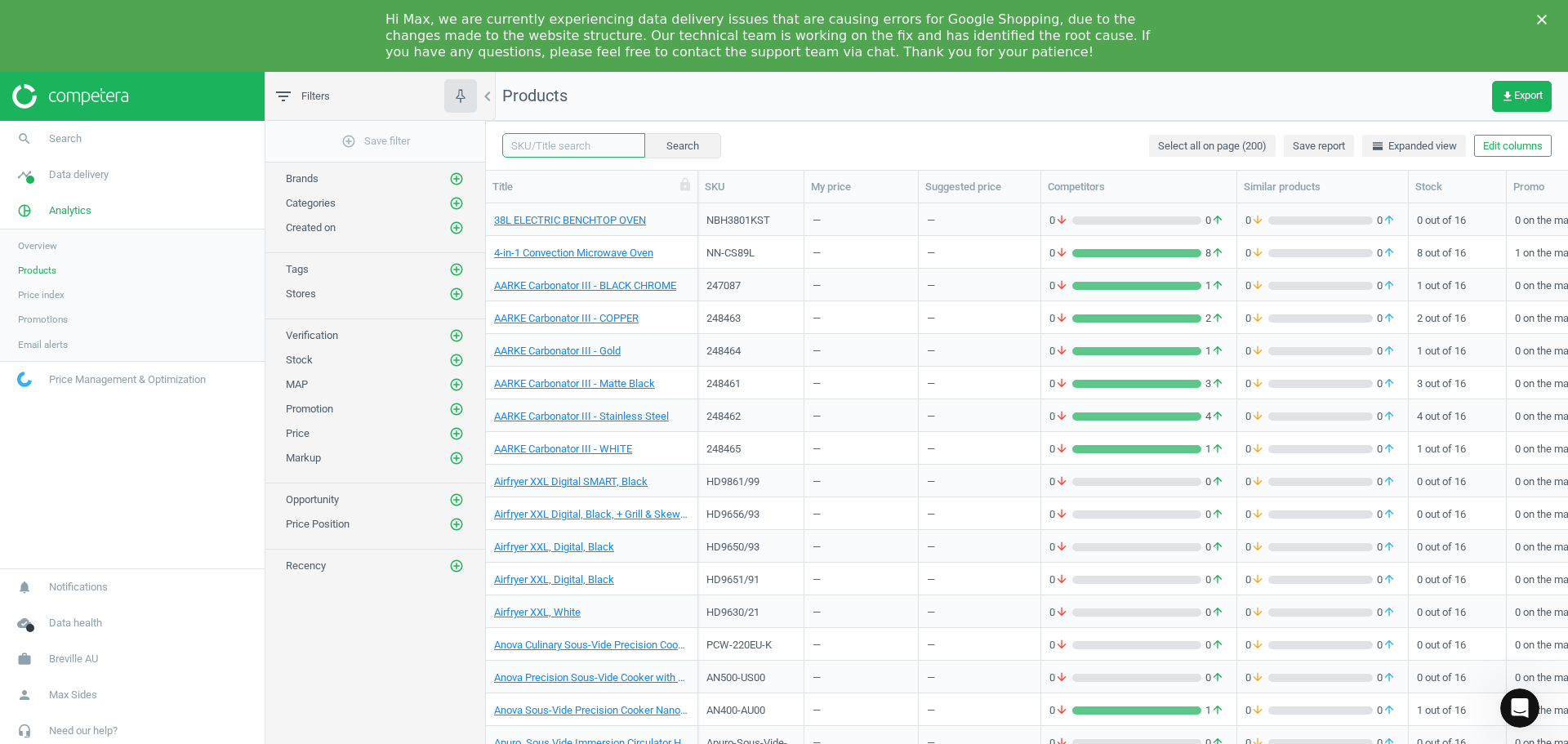
click at [618, 136] on input "text" at bounding box center [573, 145] width 143 height 25
type input "bes870"
click at [685, 151] on button "Search" at bounding box center [681, 145] width 77 height 25
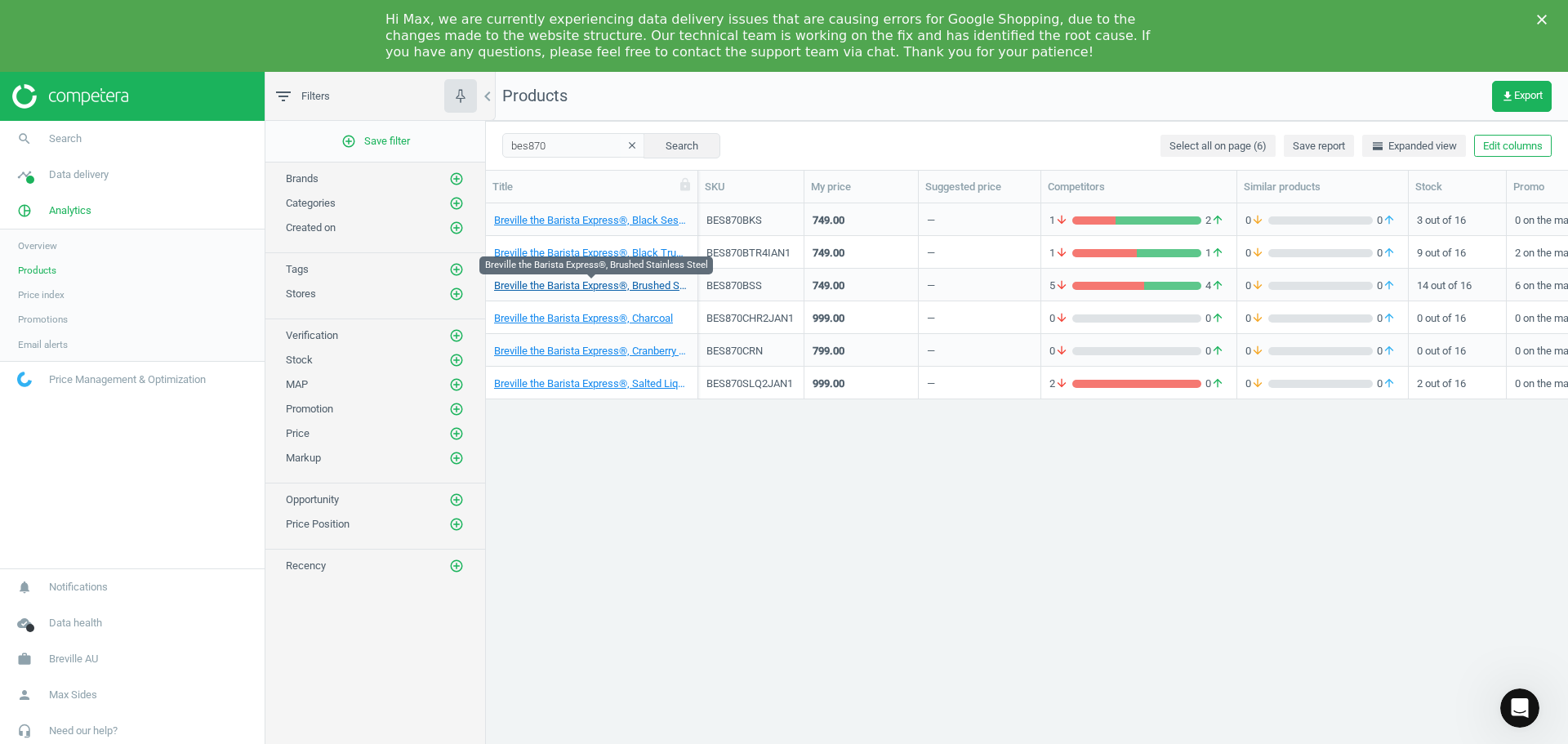
click at [651, 291] on link "Breville the Barista Express®, Brushed Stainless Steel" at bounding box center [591, 286] width 195 height 15
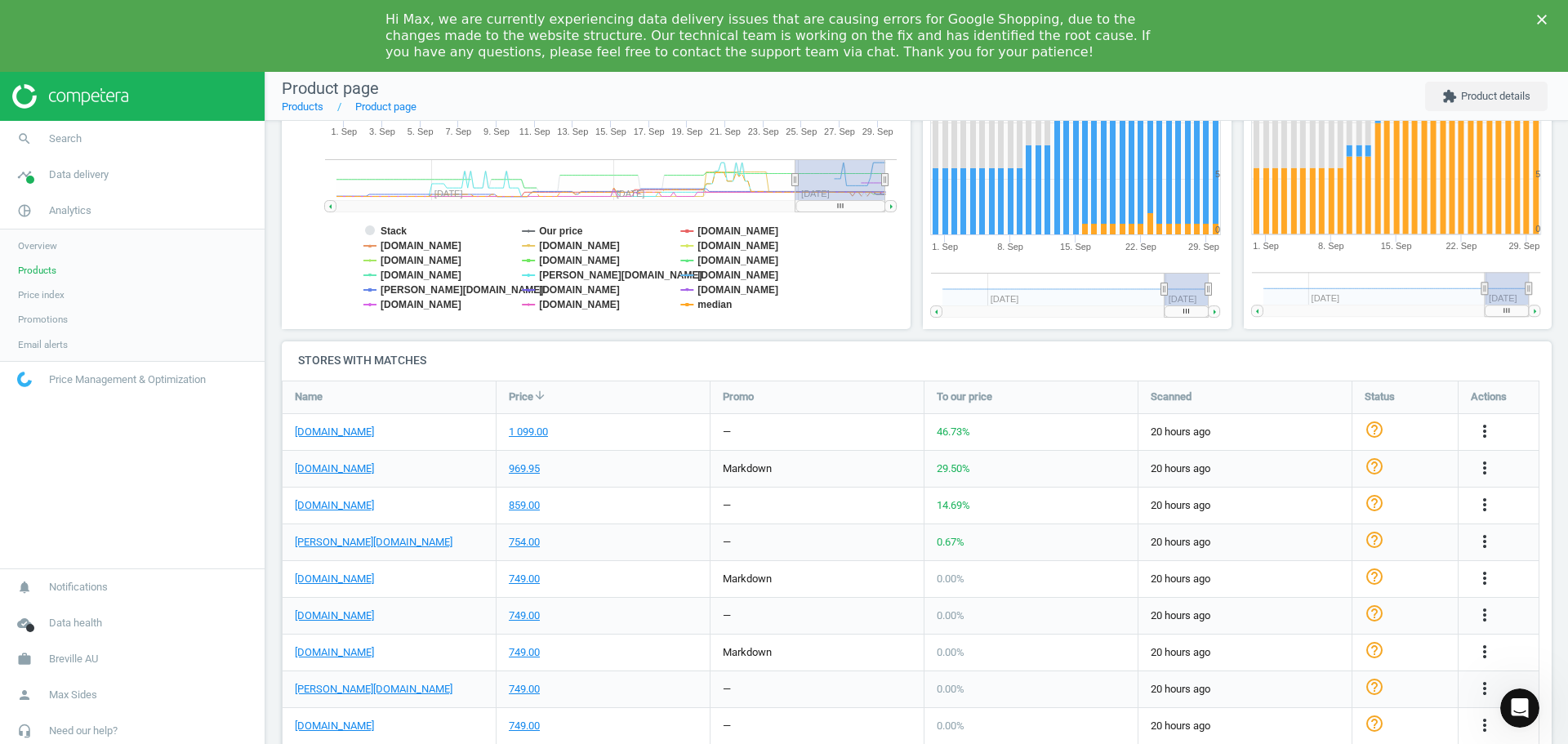
scroll to position [334, 0]
click at [339, 436] on link "appliancesonline.com.au" at bounding box center [334, 431] width 79 height 15
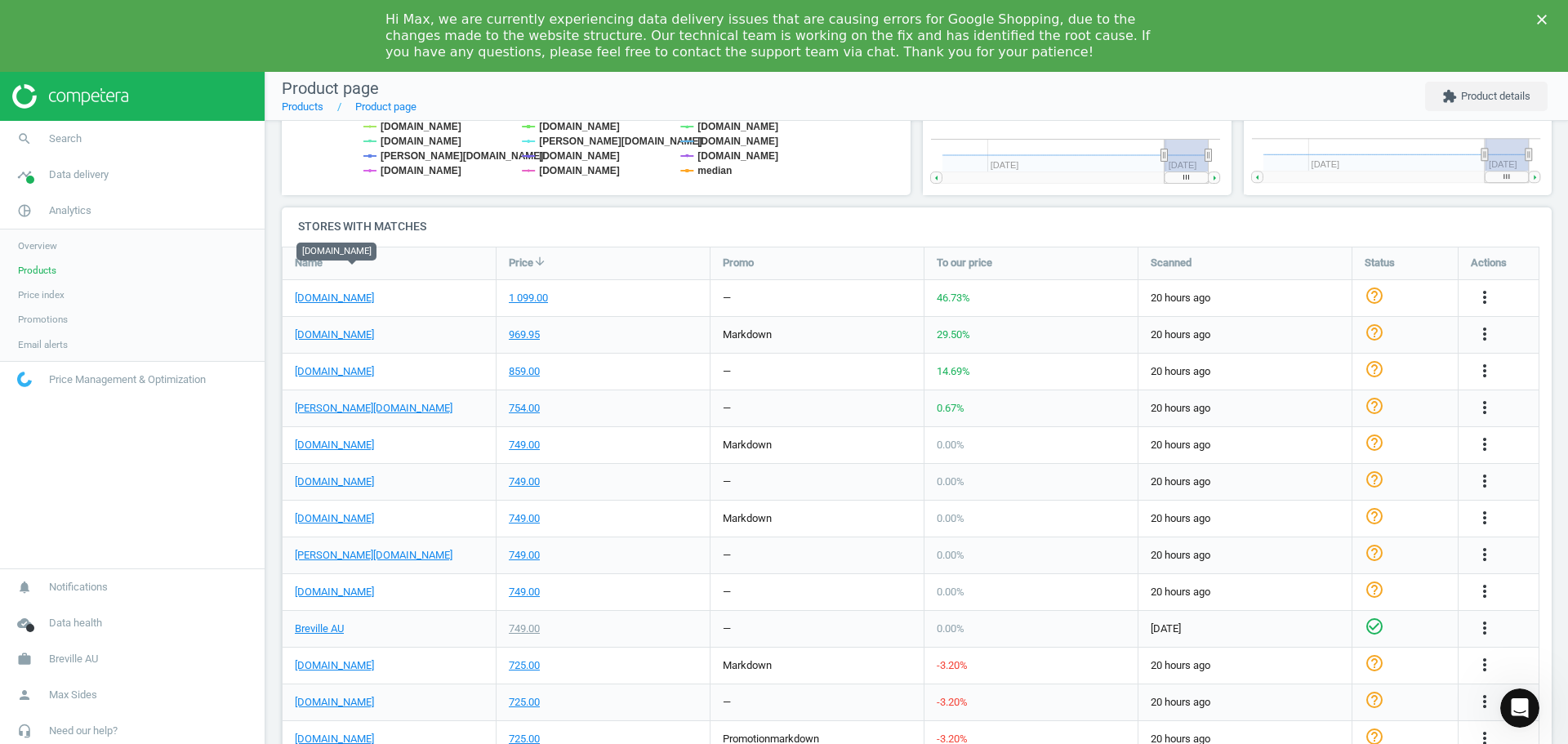
scroll to position [579, 0]
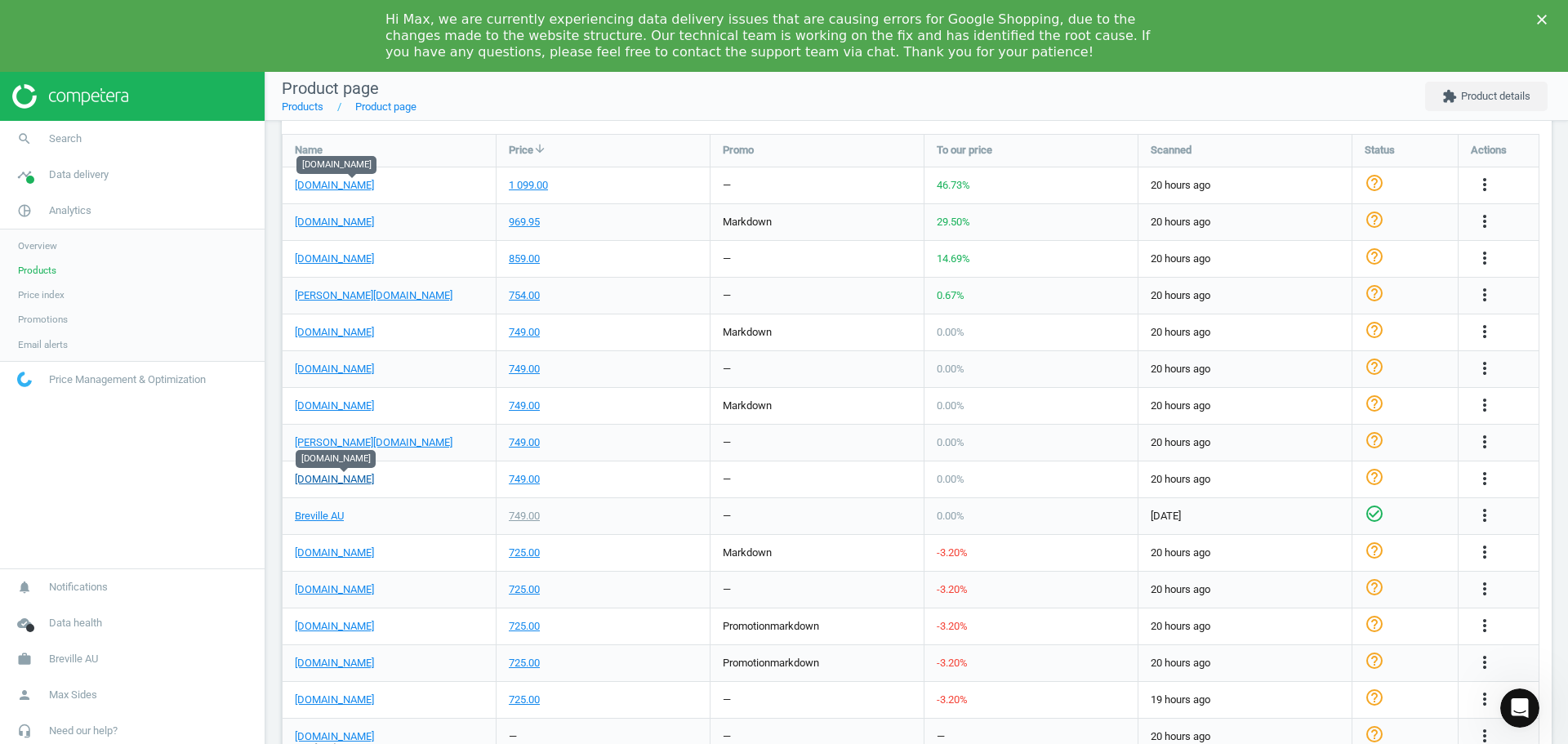
click at [374, 482] on link "thegoodguys.com.au" at bounding box center [334, 480] width 79 height 15
click at [327, 516] on link "Breville AU" at bounding box center [319, 516] width 49 height 15
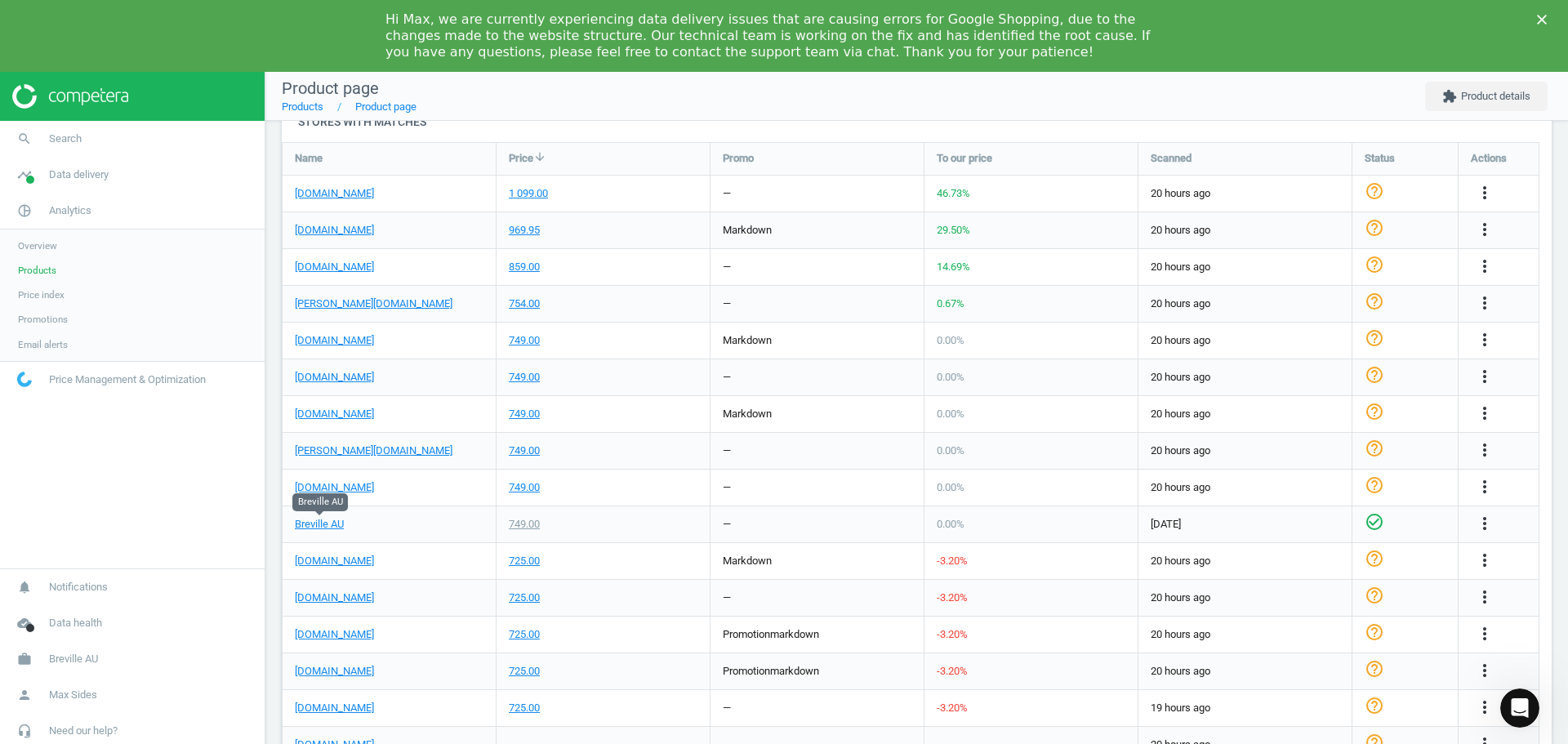
scroll to position [572, 0]
